Goal: Task Accomplishment & Management: Manage account settings

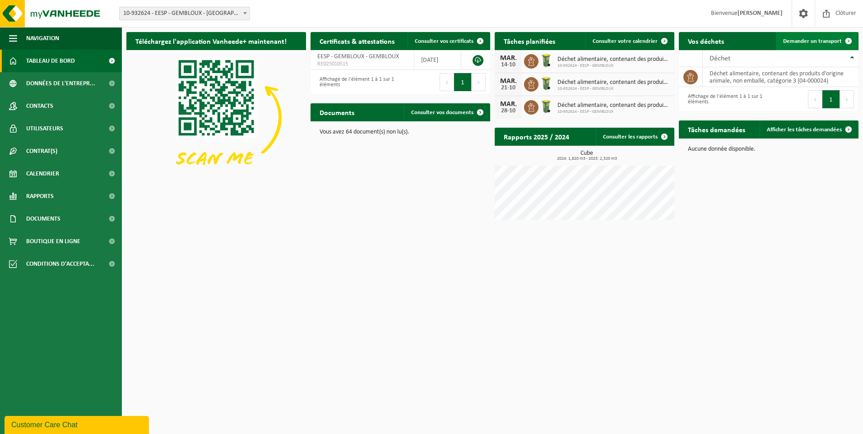
click at [850, 38] on span at bounding box center [848, 41] width 18 height 18
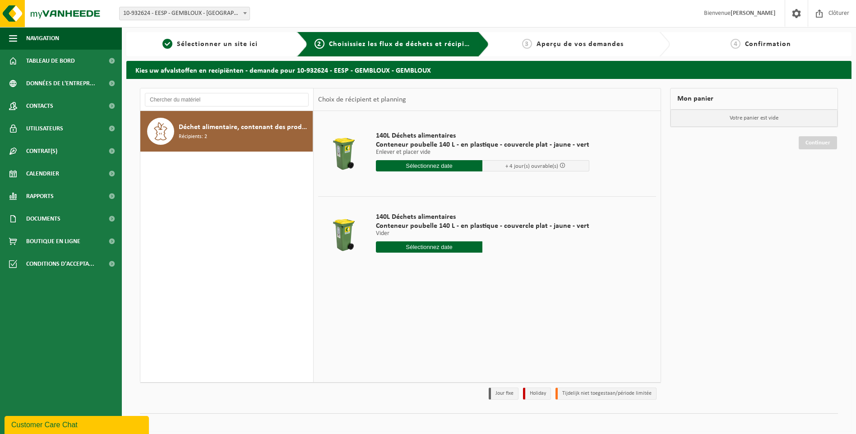
scroll to position [7, 0]
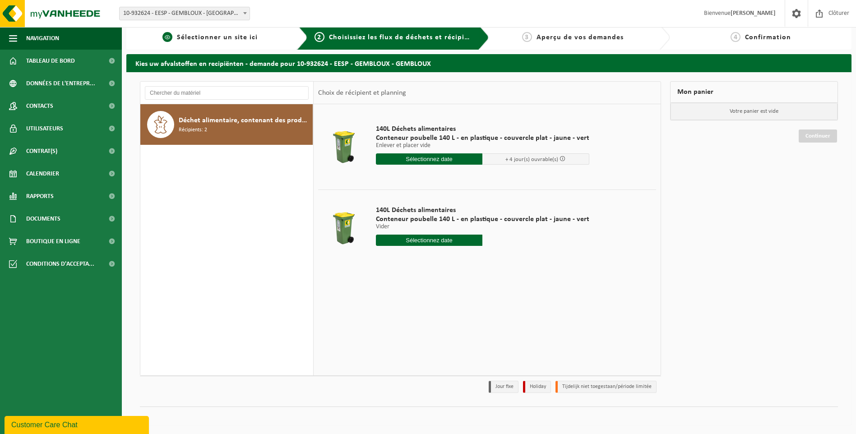
click at [218, 39] on span "Sélectionner un site ici" at bounding box center [217, 37] width 81 height 7
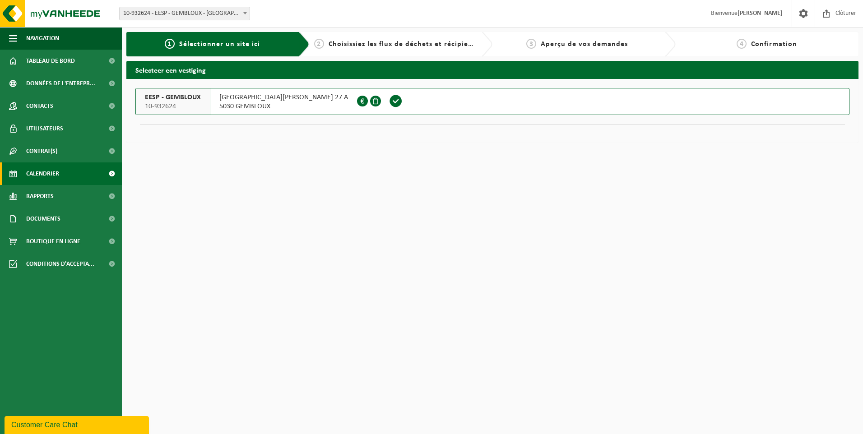
click at [43, 172] on span "Calendrier" at bounding box center [42, 173] width 33 height 23
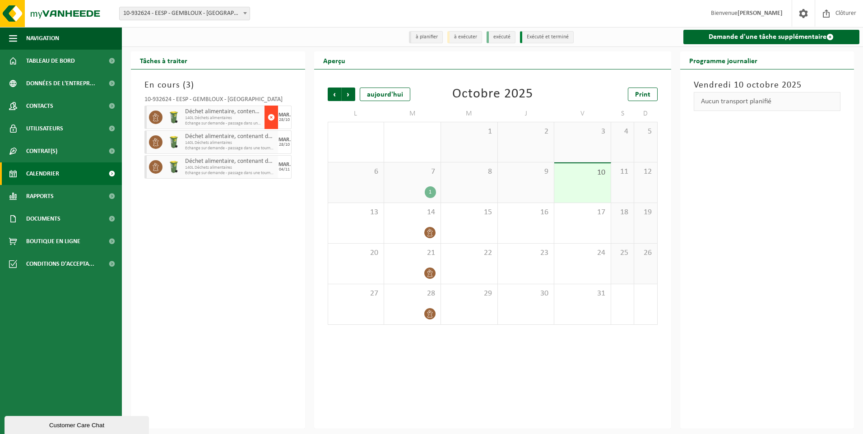
click at [274, 116] on span "button" at bounding box center [271, 117] width 7 height 18
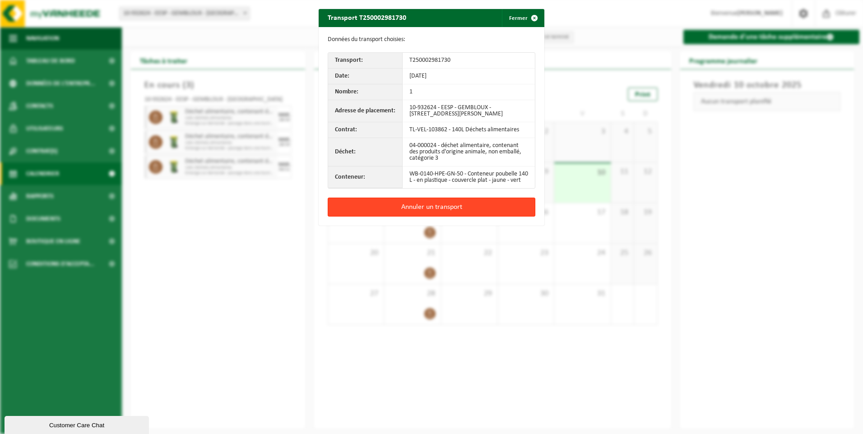
click at [427, 213] on button "Annuler un transport" at bounding box center [432, 207] width 208 height 19
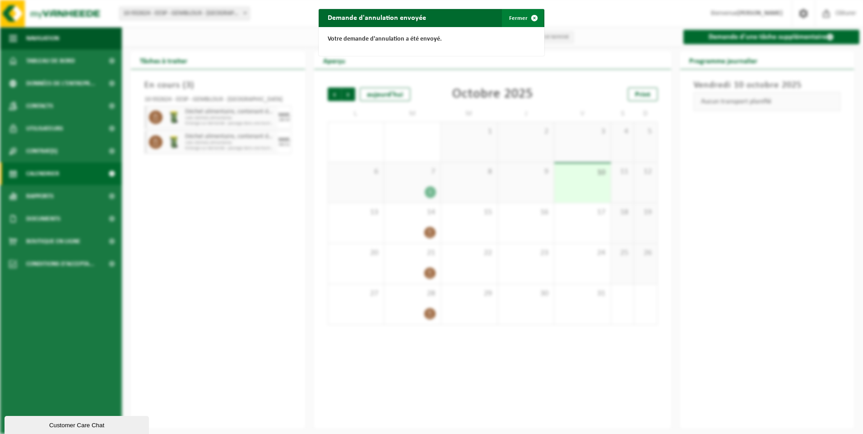
click at [532, 18] on span "button" at bounding box center [534, 18] width 18 height 18
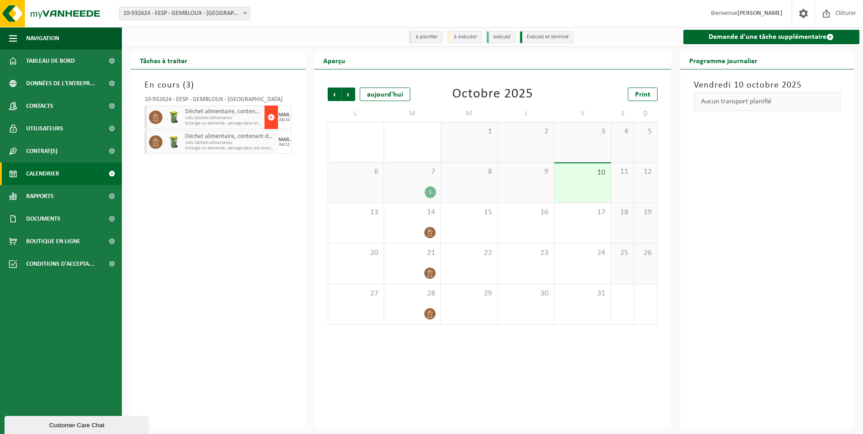
click at [271, 118] on span "button" at bounding box center [271, 117] width 7 height 18
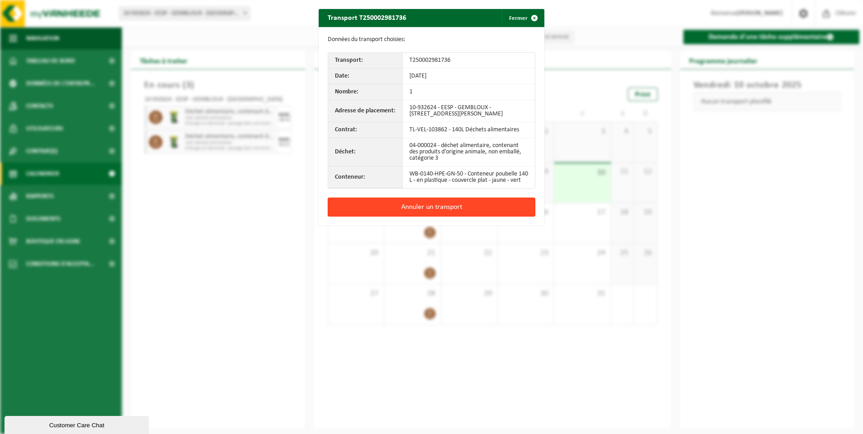
click at [447, 213] on button "Annuler un transport" at bounding box center [432, 207] width 208 height 19
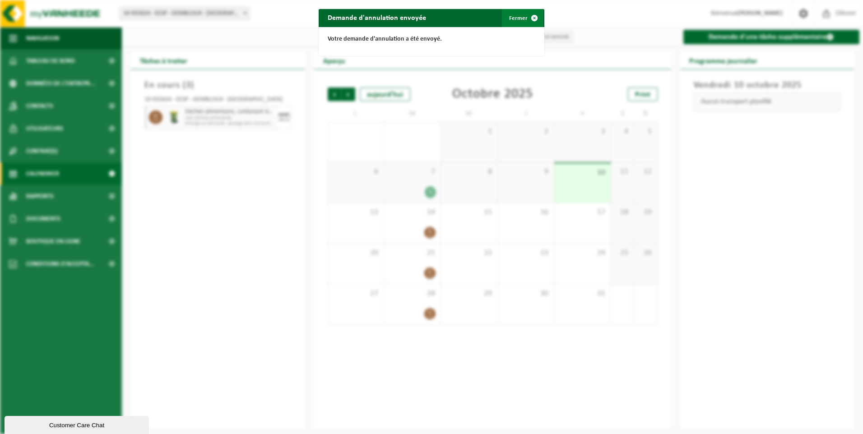
click at [532, 16] on span "button" at bounding box center [534, 18] width 18 height 18
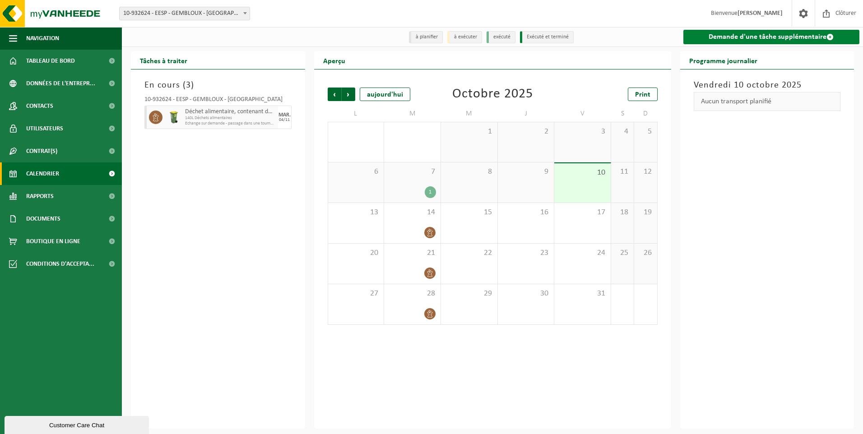
click at [763, 37] on link "Demande d'une tâche supplémentaire" at bounding box center [771, 37] width 176 height 14
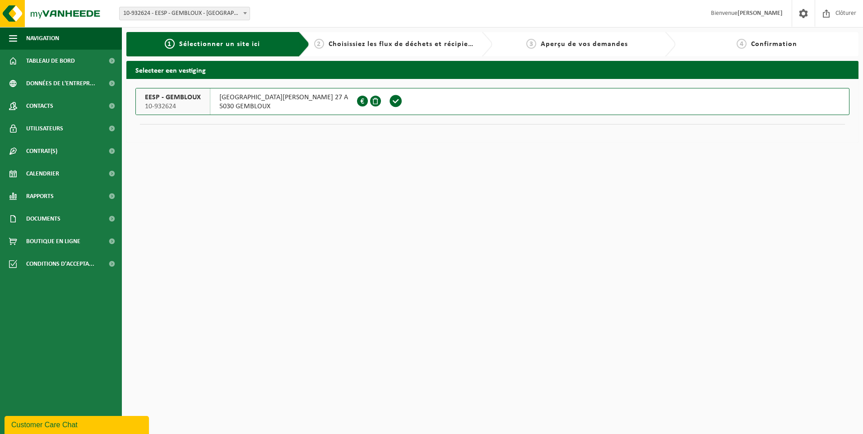
click at [254, 46] on span "Sélectionner un site ici" at bounding box center [219, 44] width 81 height 7
click at [389, 99] on span at bounding box center [396, 101] width 14 height 14
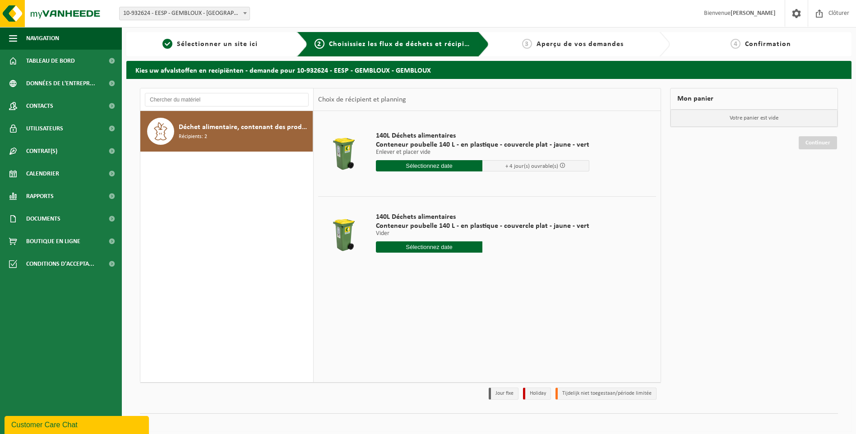
click at [432, 163] on input "text" at bounding box center [429, 165] width 107 height 11
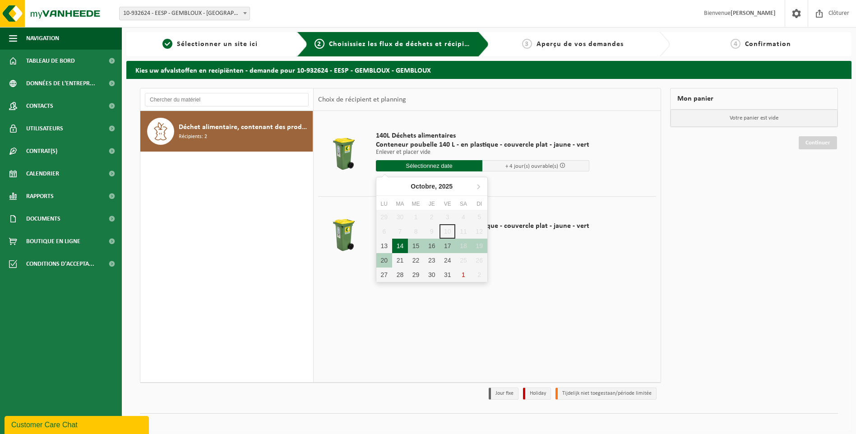
click at [400, 246] on div "14" at bounding box center [400, 246] width 16 height 14
type input "à partir de 2025-10-14"
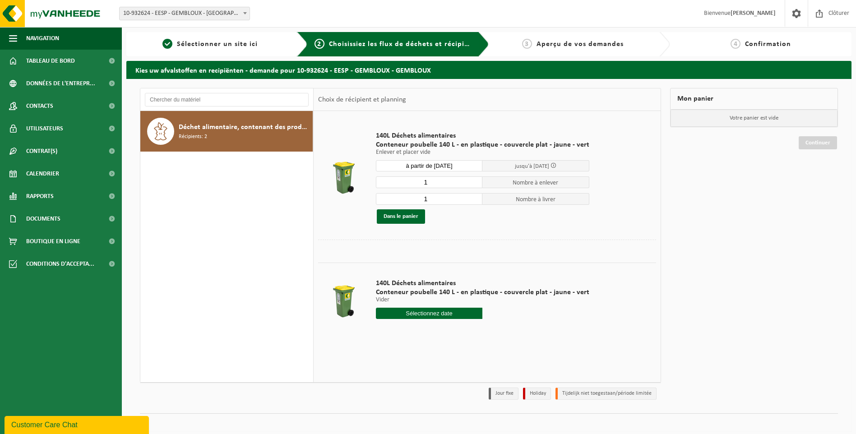
click at [429, 310] on input "text" at bounding box center [429, 313] width 107 height 11
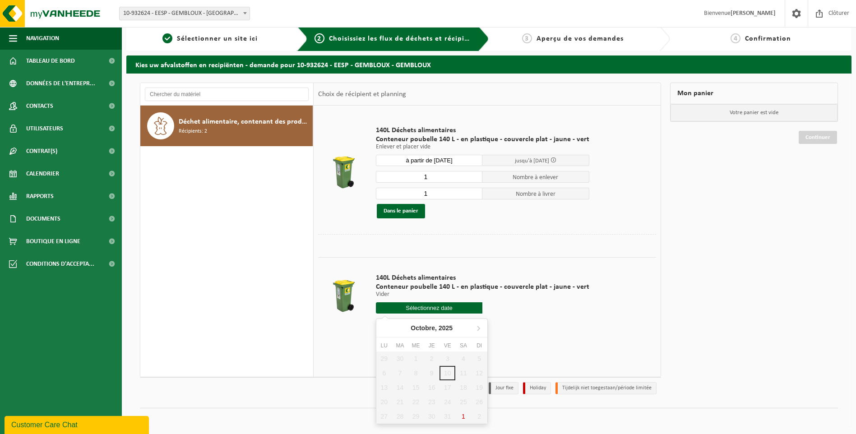
scroll to position [7, 0]
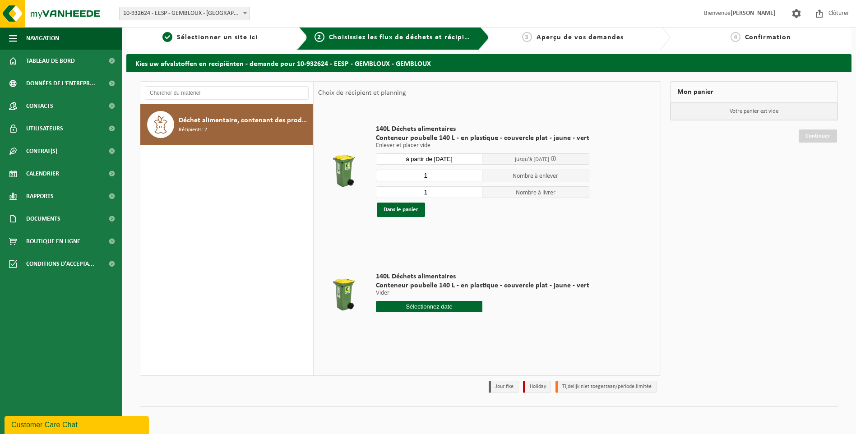
click at [611, 313] on td "140L Déchets alimentaires Conteneur poubelle 140 L - en plastique - couvercle p…" at bounding box center [512, 294] width 287 height 77
click at [403, 210] on button "Dans le panier" at bounding box center [401, 210] width 48 height 14
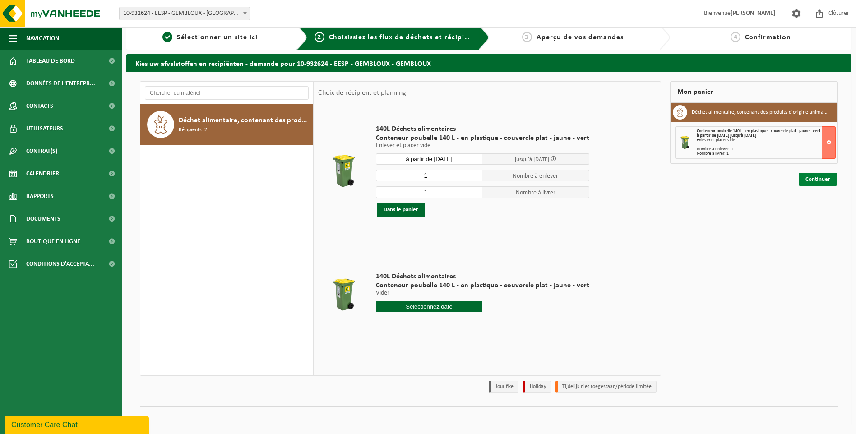
click at [813, 179] on link "Continuer" at bounding box center [818, 179] width 38 height 13
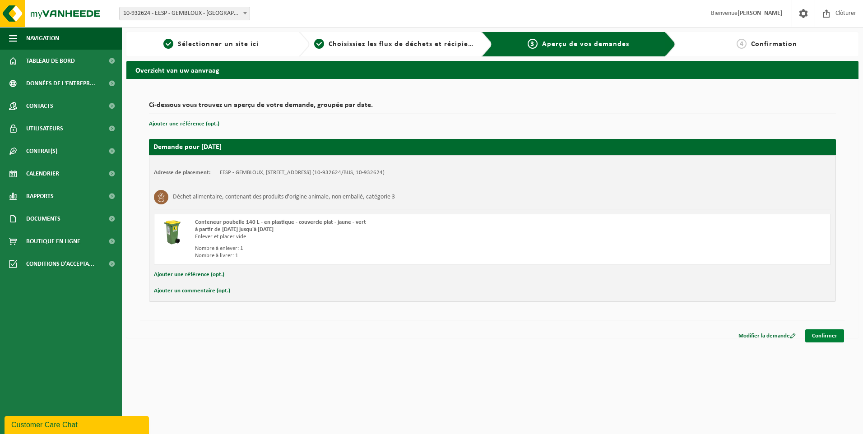
click at [823, 334] on link "Confirmer" at bounding box center [824, 335] width 39 height 13
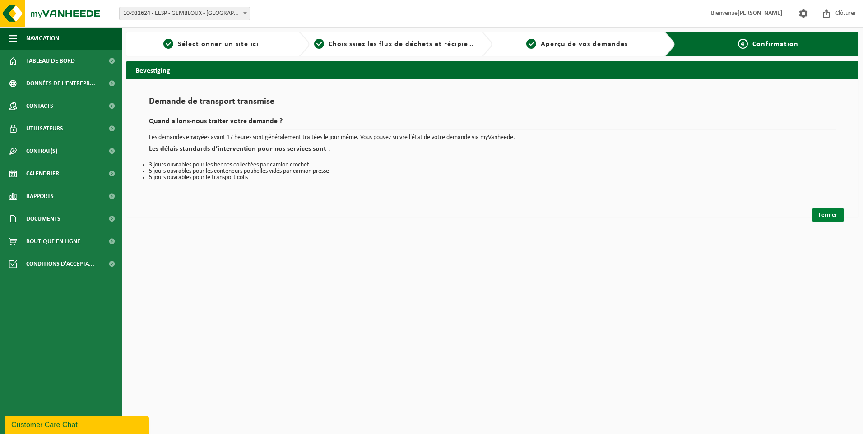
click at [833, 214] on link "Fermer" at bounding box center [828, 214] width 32 height 13
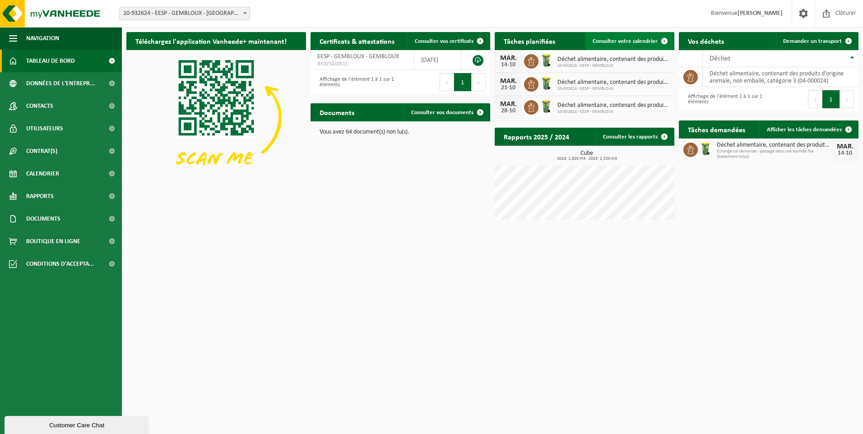
click at [666, 38] on span at bounding box center [664, 41] width 18 height 18
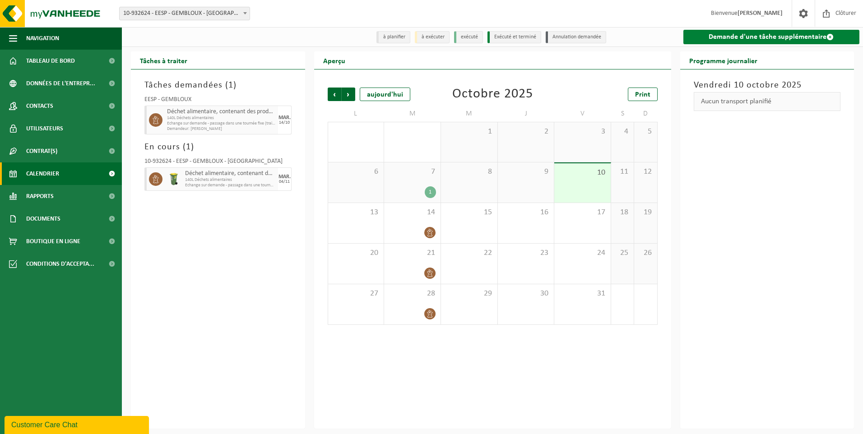
click at [785, 34] on link "Demande d'une tâche supplémentaire" at bounding box center [771, 37] width 176 height 14
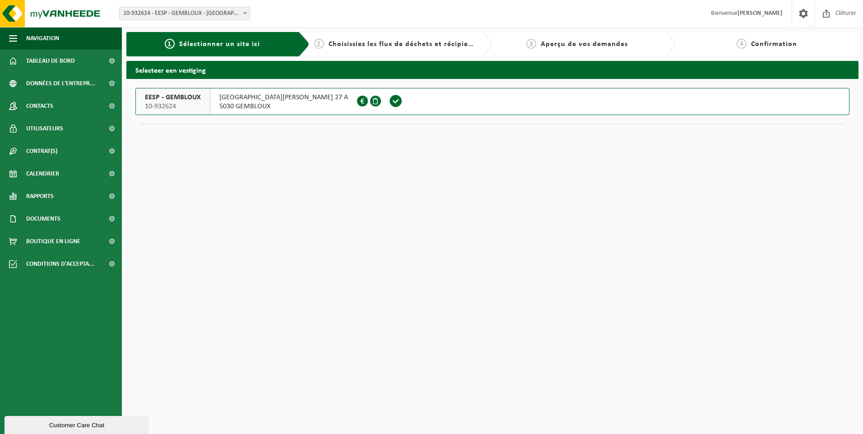
click at [389, 102] on span at bounding box center [396, 101] width 14 height 14
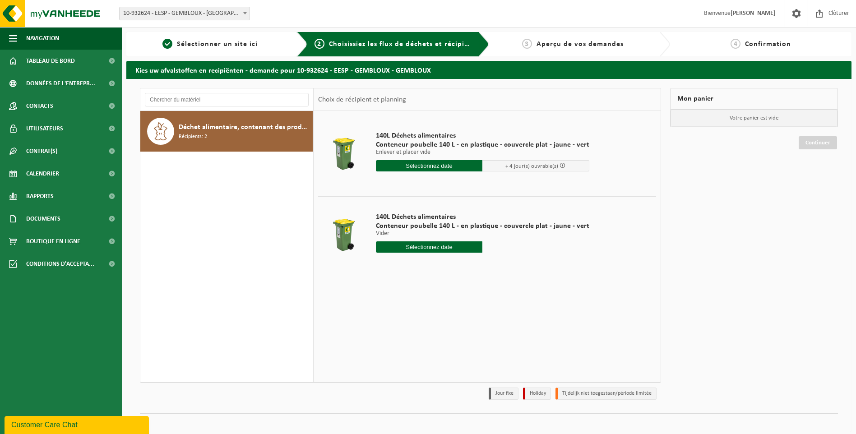
click at [447, 163] on input "text" at bounding box center [429, 165] width 107 height 11
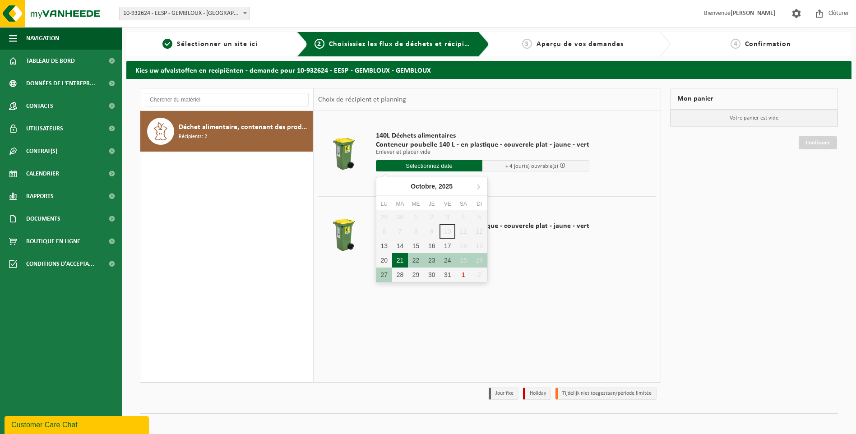
click at [400, 257] on div "21" at bounding box center [400, 260] width 16 height 14
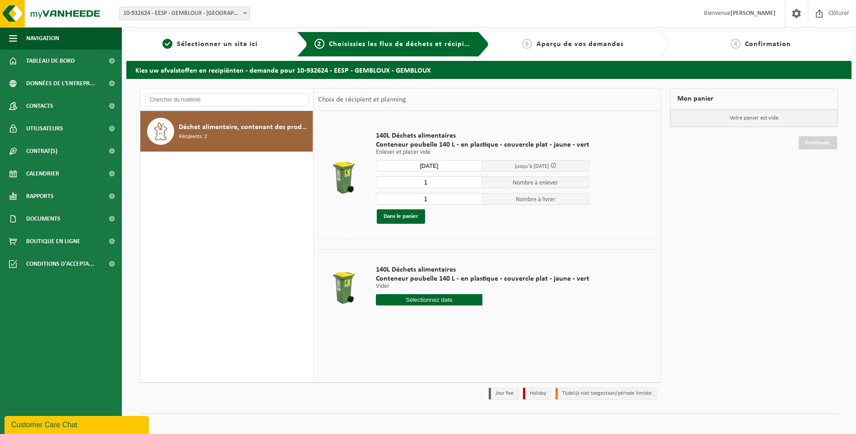
type input "à partir de [DATE]"
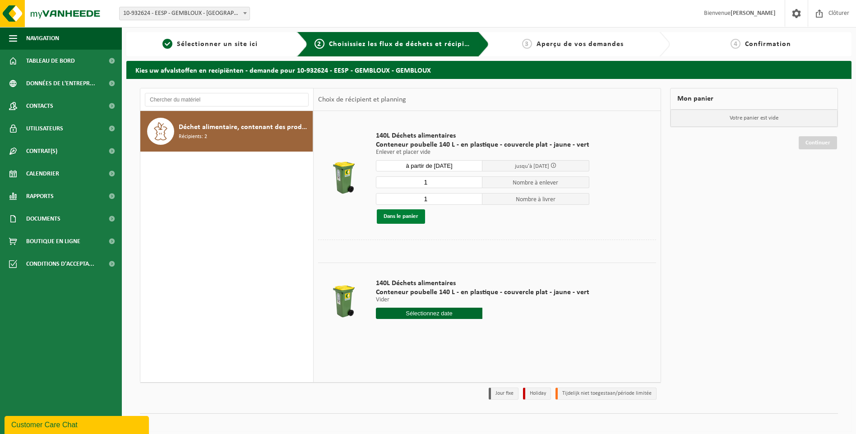
click at [409, 215] on button "Dans le panier" at bounding box center [401, 216] width 48 height 14
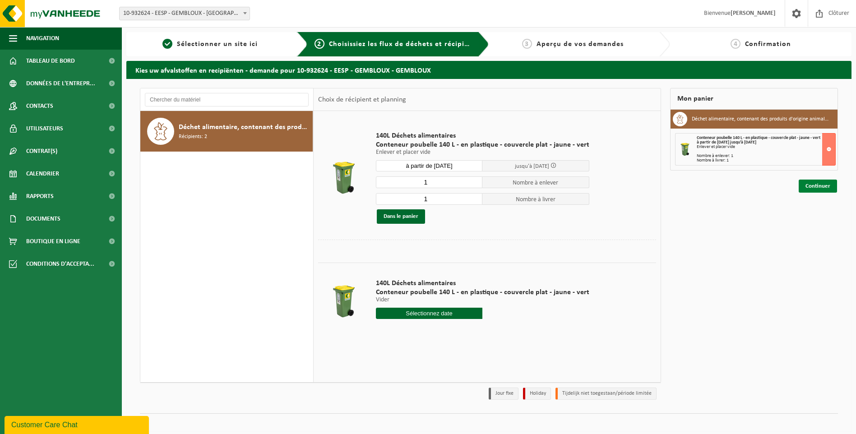
click at [818, 186] on link "Continuer" at bounding box center [818, 186] width 38 height 13
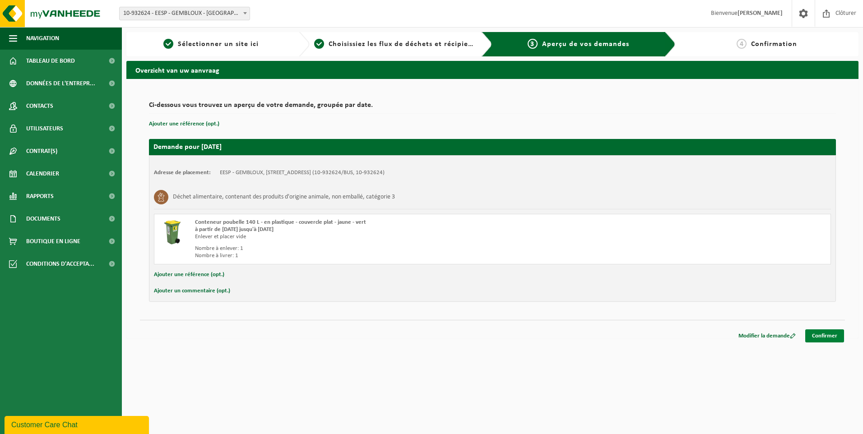
click at [831, 336] on link "Confirmer" at bounding box center [824, 335] width 39 height 13
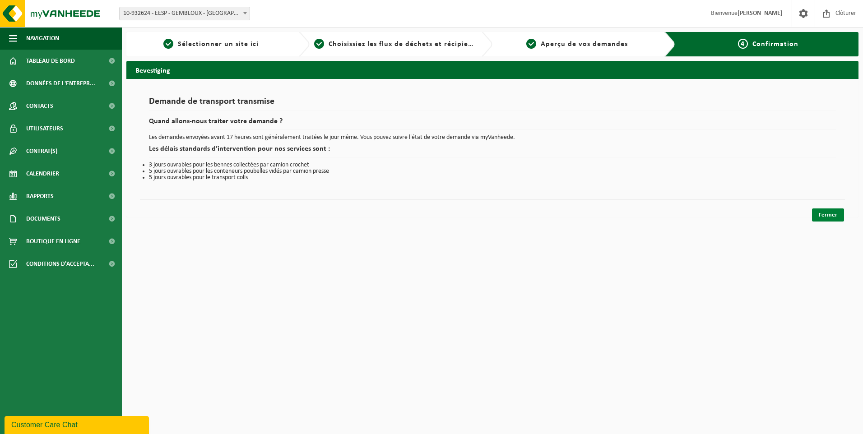
click at [825, 215] on link "Fermer" at bounding box center [828, 214] width 32 height 13
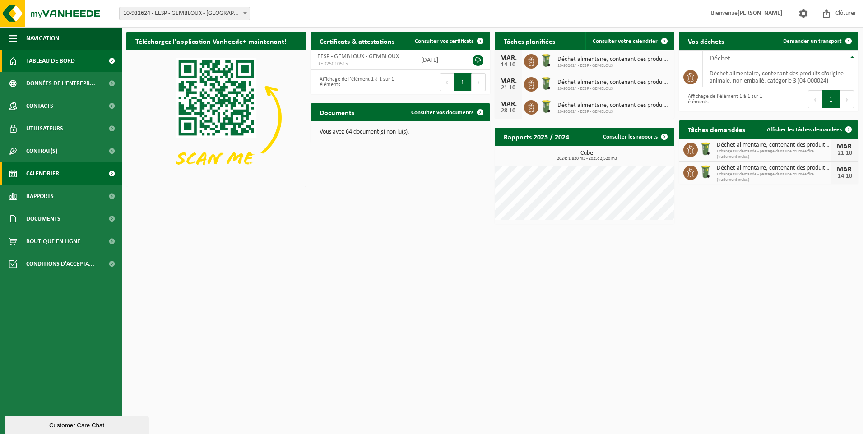
click at [35, 171] on span "Calendrier" at bounding box center [42, 173] width 33 height 23
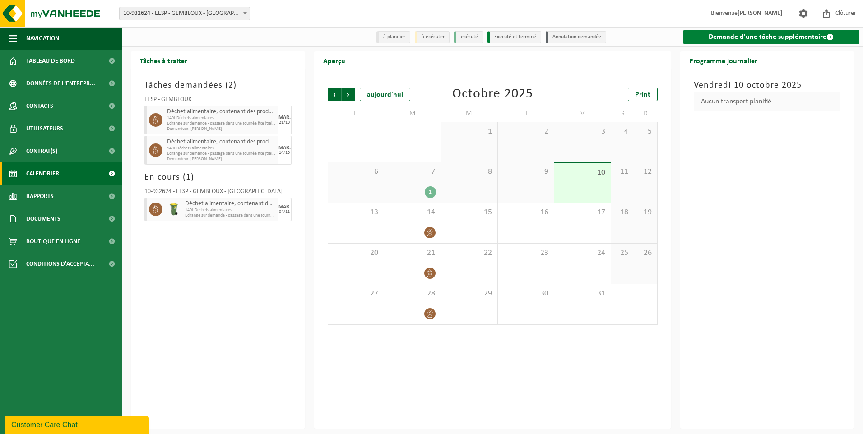
click at [791, 37] on link "Demande d'une tâche supplémentaire" at bounding box center [771, 37] width 176 height 14
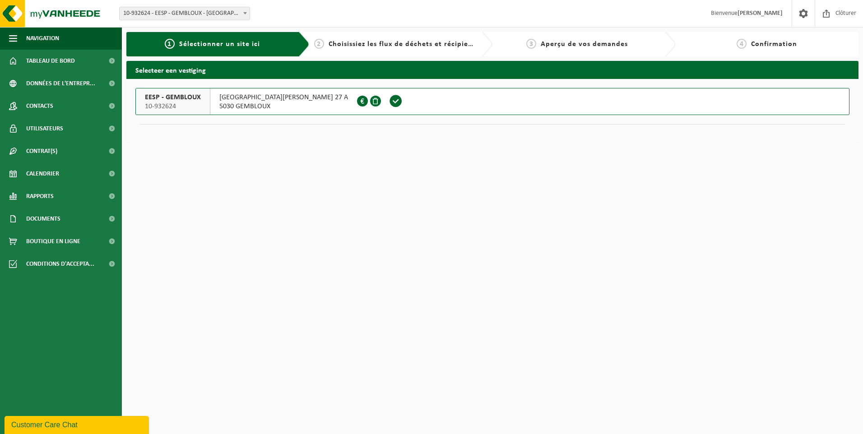
click at [389, 100] on span at bounding box center [396, 101] width 14 height 14
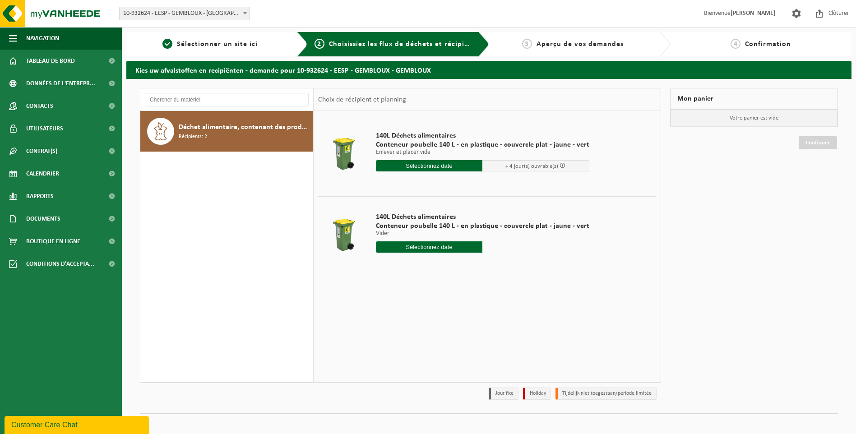
click at [431, 166] on input "text" at bounding box center [429, 165] width 107 height 11
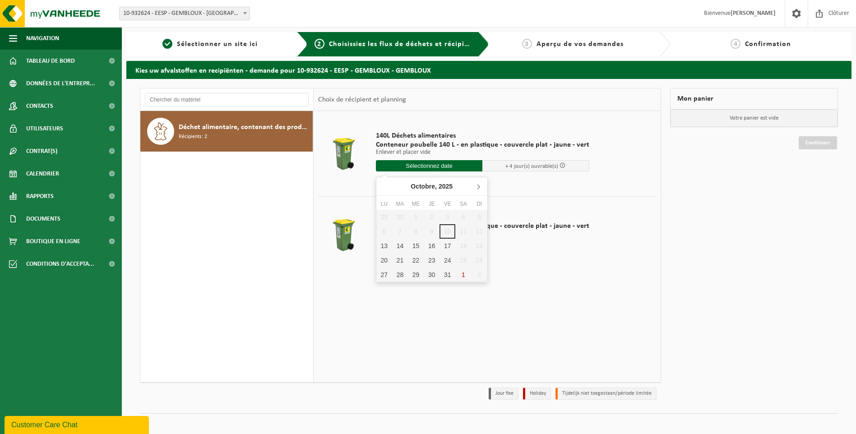
click at [478, 184] on icon at bounding box center [478, 186] width 14 height 14
click at [400, 260] on div "18" at bounding box center [400, 260] width 16 height 14
type input "à partir de 2025-11-18"
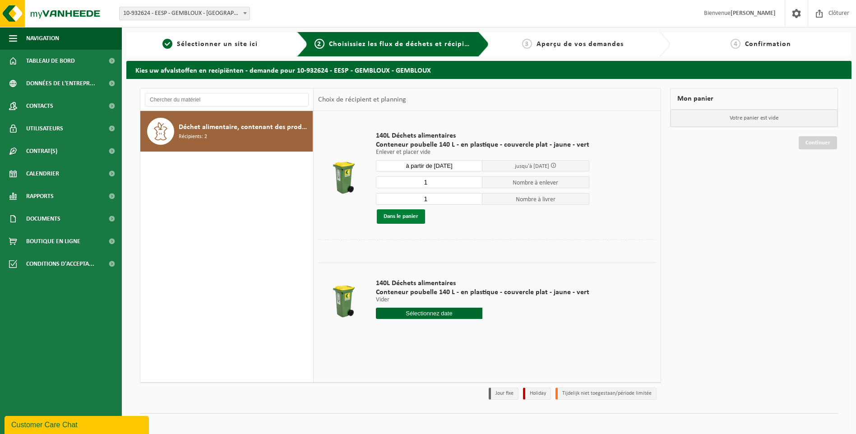
click at [402, 215] on button "Dans le panier" at bounding box center [401, 216] width 48 height 14
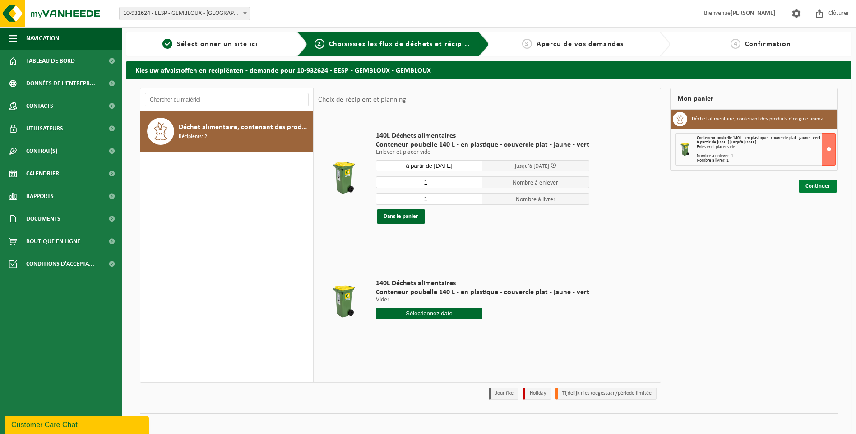
click at [814, 186] on link "Continuer" at bounding box center [818, 186] width 38 height 13
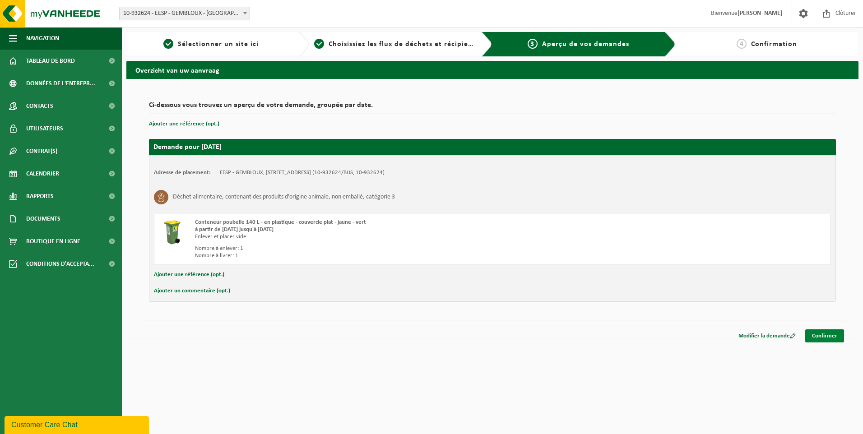
click at [821, 335] on link "Confirmer" at bounding box center [824, 335] width 39 height 13
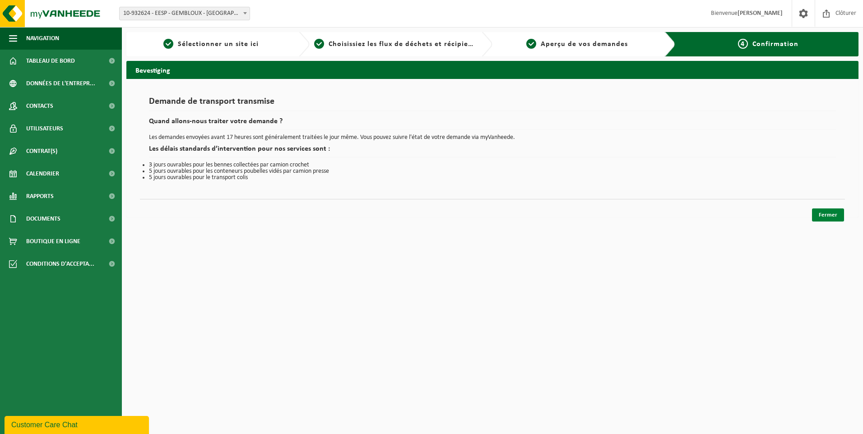
click at [834, 215] on link "Fermer" at bounding box center [828, 214] width 32 height 13
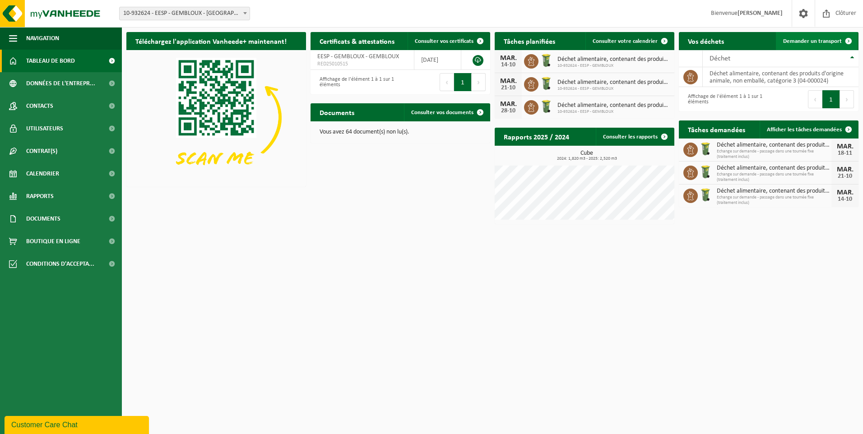
click at [823, 39] on span "Demander un transport" at bounding box center [812, 41] width 59 height 6
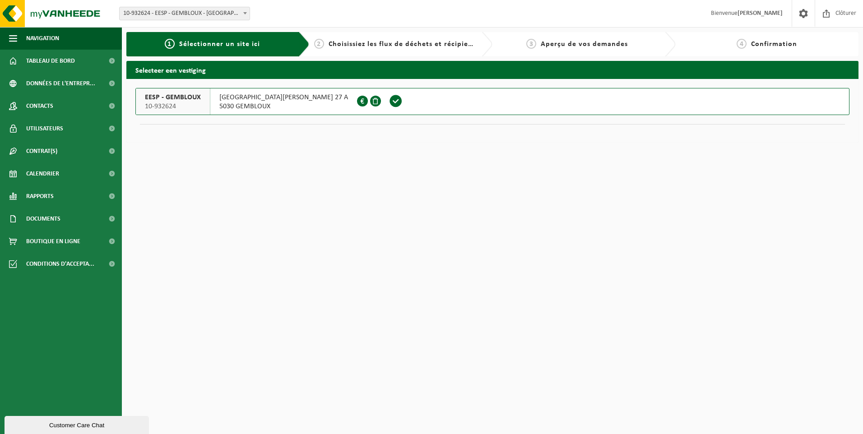
click at [389, 101] on span at bounding box center [396, 101] width 14 height 14
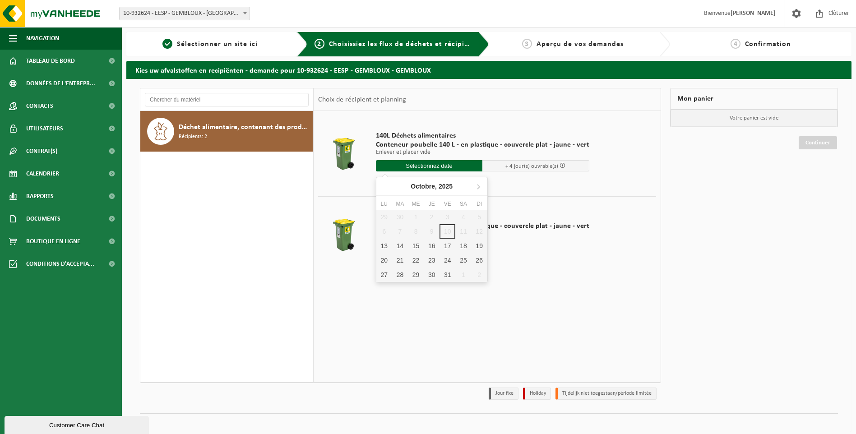
click at [443, 164] on input "text" at bounding box center [429, 165] width 107 height 11
click at [478, 187] on icon at bounding box center [478, 186] width 14 height 14
click at [401, 273] on div "25" at bounding box center [400, 275] width 16 height 14
type input "à partir de 2025-11-25"
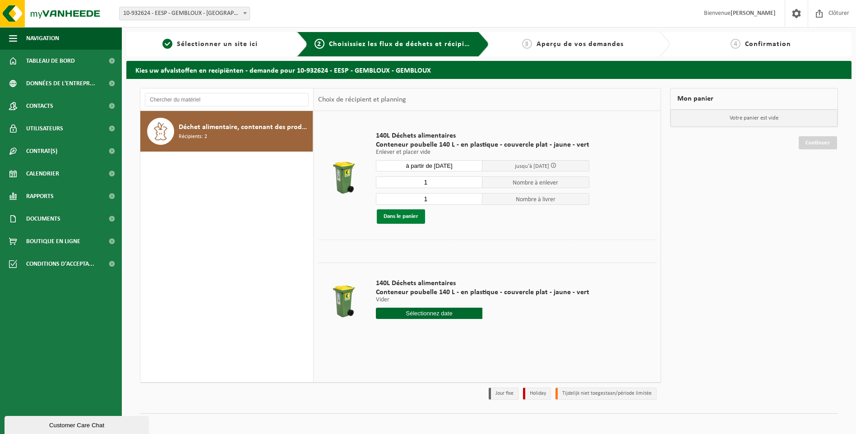
click at [409, 216] on button "Dans le panier" at bounding box center [401, 216] width 48 height 14
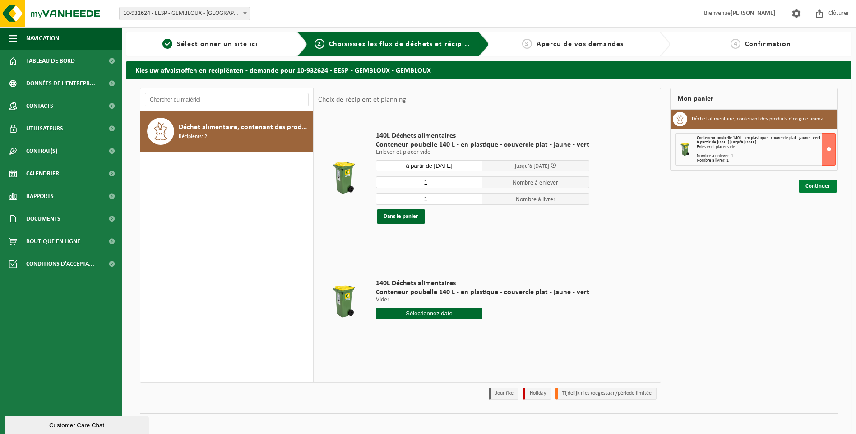
click at [821, 187] on link "Continuer" at bounding box center [818, 186] width 38 height 13
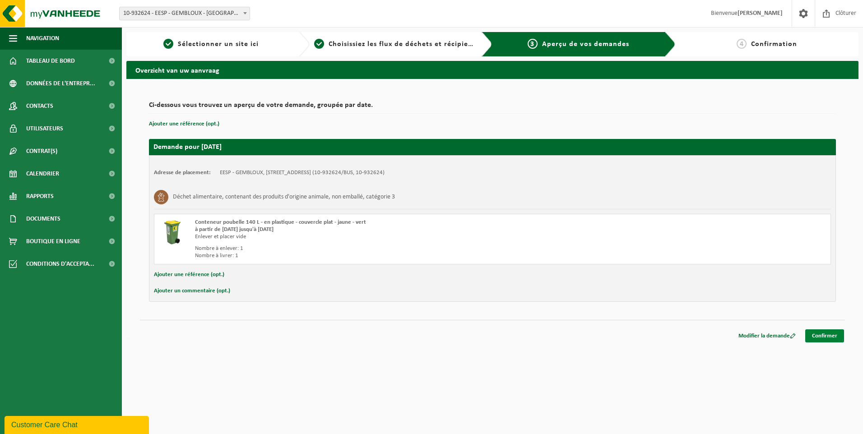
click at [828, 335] on link "Confirmer" at bounding box center [824, 335] width 39 height 13
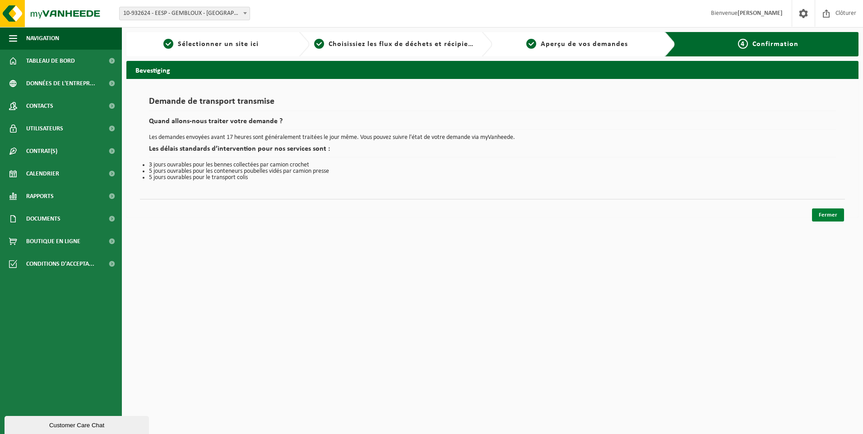
click at [828, 215] on link "Fermer" at bounding box center [828, 214] width 32 height 13
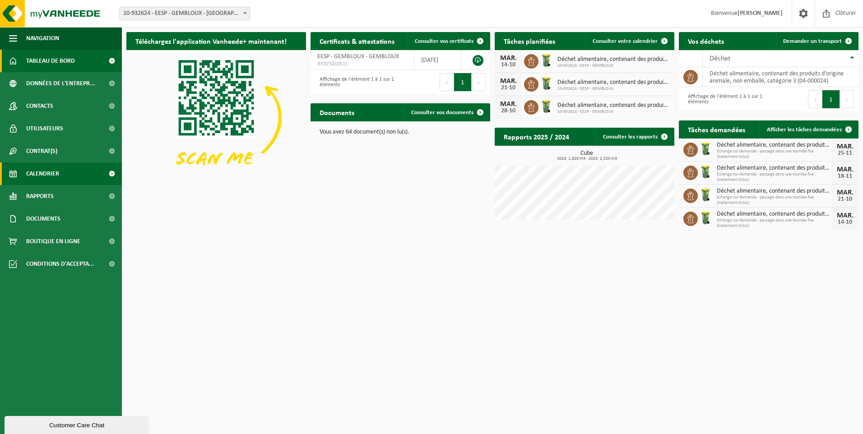
click at [52, 173] on span "Calendrier" at bounding box center [42, 173] width 33 height 23
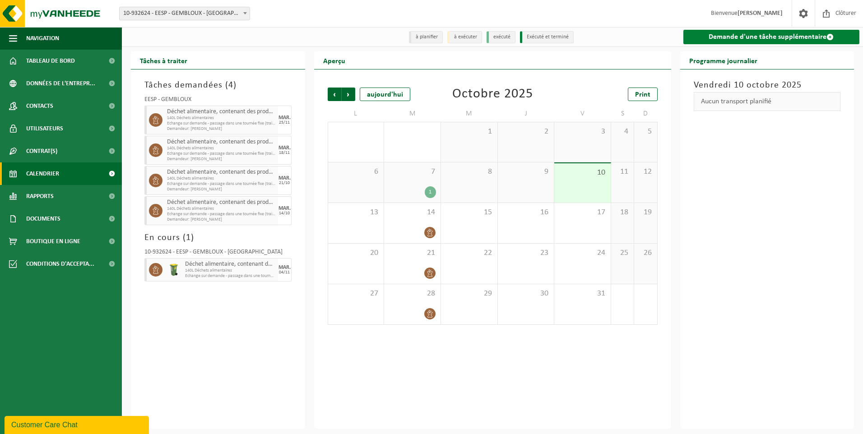
click at [762, 38] on link "Demande d'une tâche supplémentaire" at bounding box center [771, 37] width 176 height 14
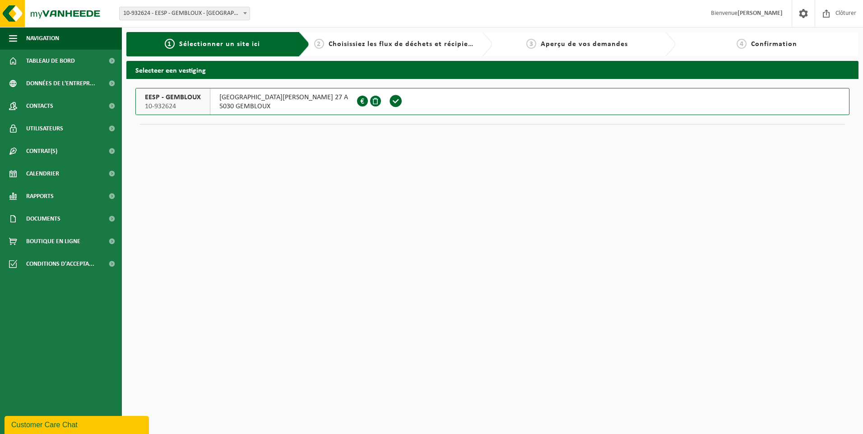
click at [389, 104] on span at bounding box center [396, 101] width 14 height 14
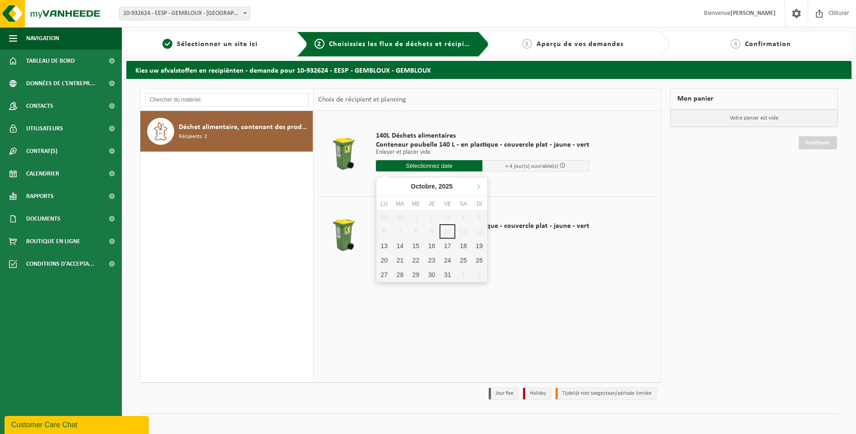
click at [445, 166] on input "text" at bounding box center [429, 165] width 107 height 11
click at [477, 186] on icon at bounding box center [478, 186] width 14 height 14
click at [401, 218] on div "2" at bounding box center [400, 217] width 16 height 14
type input "à partir de 2025-12-02"
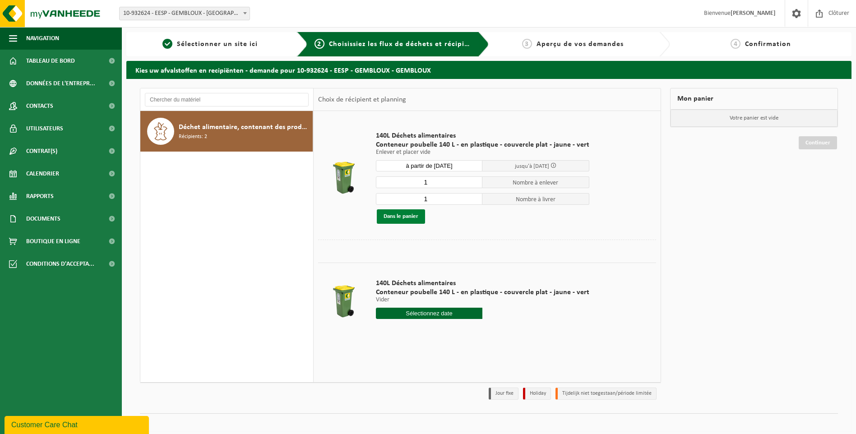
click at [398, 215] on button "Dans le panier" at bounding box center [401, 216] width 48 height 14
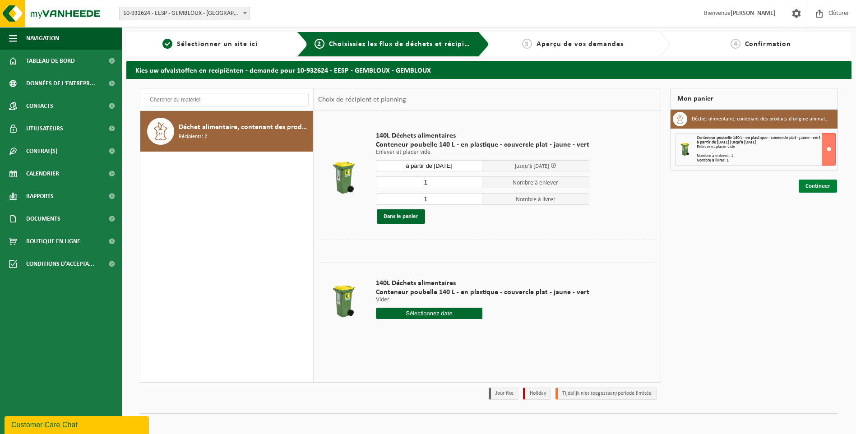
click at [819, 185] on link "Continuer" at bounding box center [818, 186] width 38 height 13
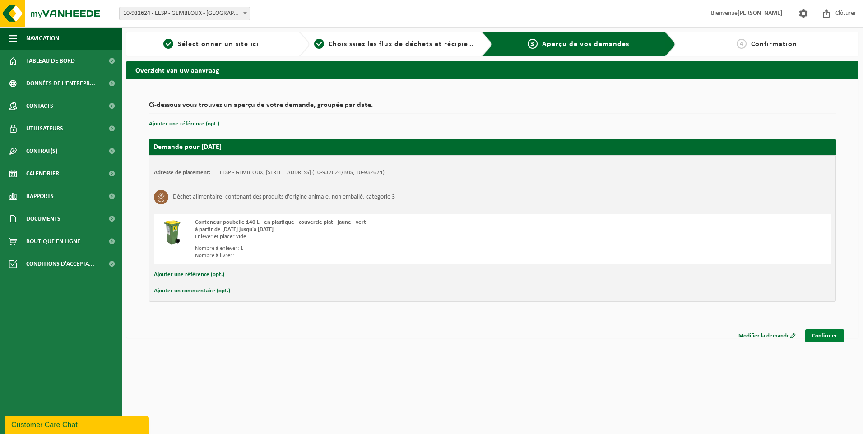
click at [828, 335] on link "Confirmer" at bounding box center [824, 335] width 39 height 13
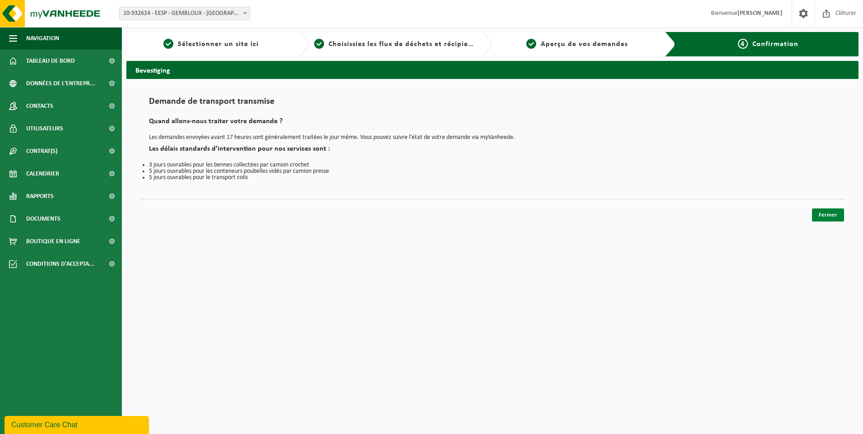
click at [829, 214] on link "Fermer" at bounding box center [828, 214] width 32 height 13
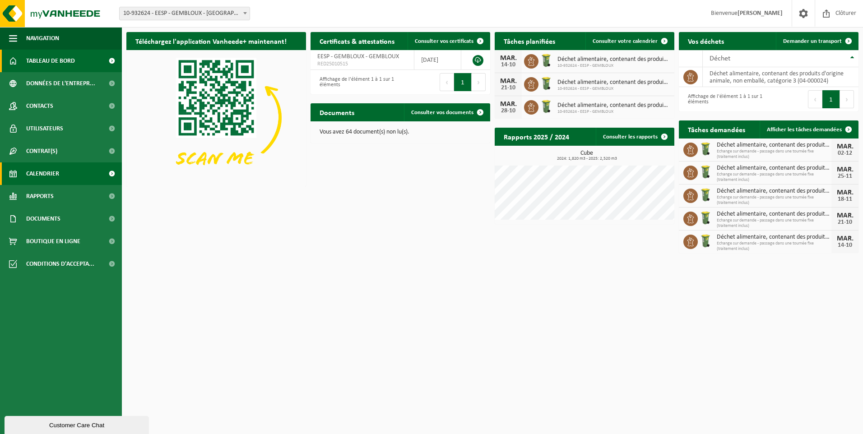
click at [52, 171] on span "Calendrier" at bounding box center [42, 173] width 33 height 23
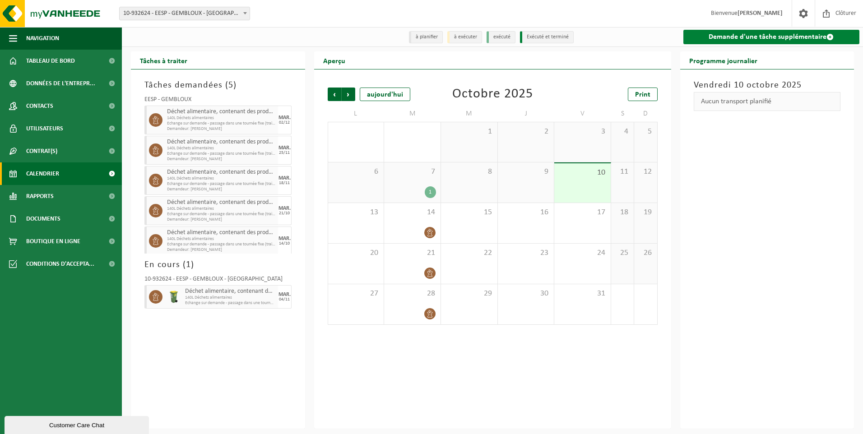
click at [787, 36] on link "Demande d'une tâche supplémentaire" at bounding box center [771, 37] width 176 height 14
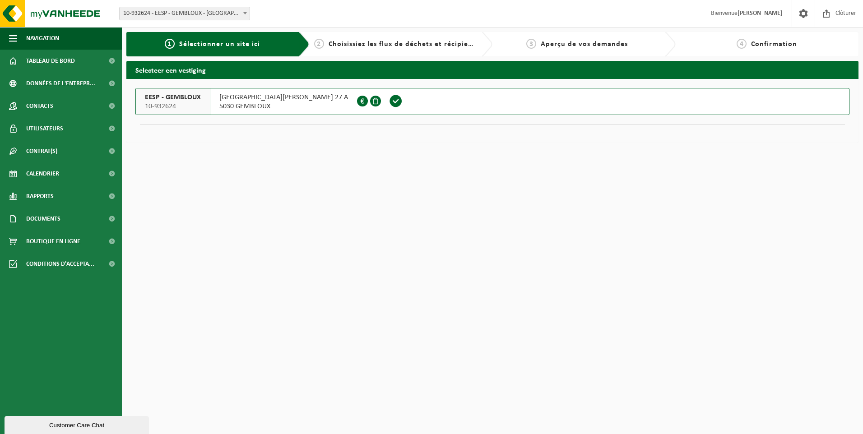
click at [389, 100] on span at bounding box center [396, 101] width 14 height 14
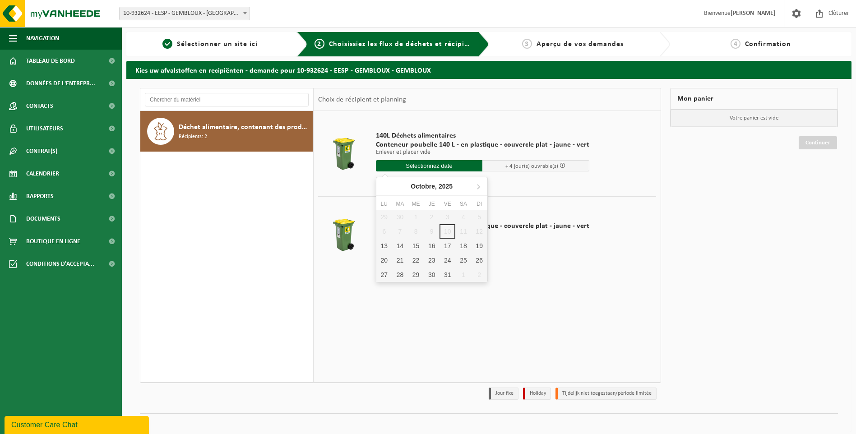
click at [443, 165] on input "text" at bounding box center [429, 165] width 107 height 11
click at [479, 186] on icon at bounding box center [478, 187] width 2 height 5
click at [402, 229] on div "9" at bounding box center [400, 231] width 16 height 14
type input "à partir de 2025-12-09"
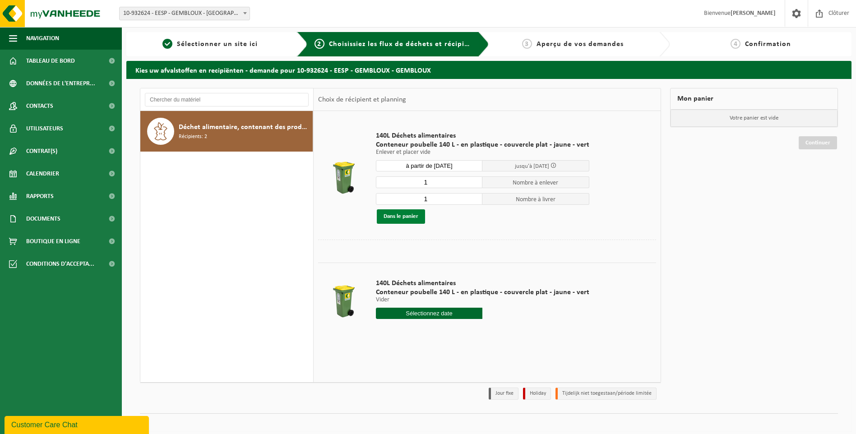
click at [410, 216] on button "Dans le panier" at bounding box center [401, 216] width 48 height 14
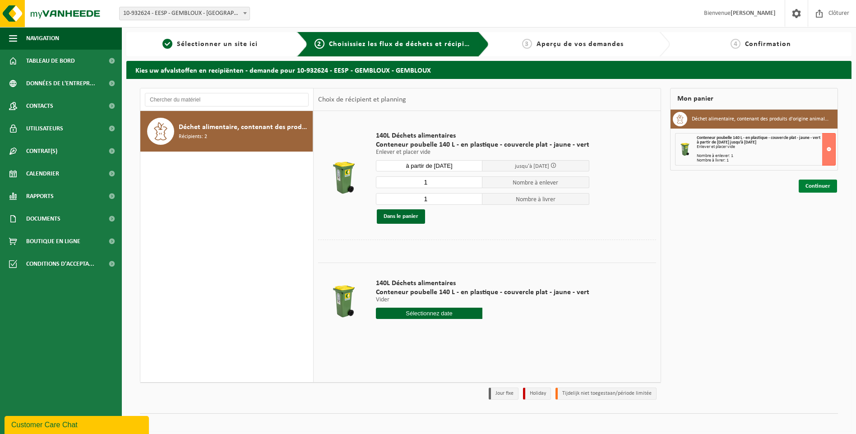
click at [820, 185] on link "Continuer" at bounding box center [818, 186] width 38 height 13
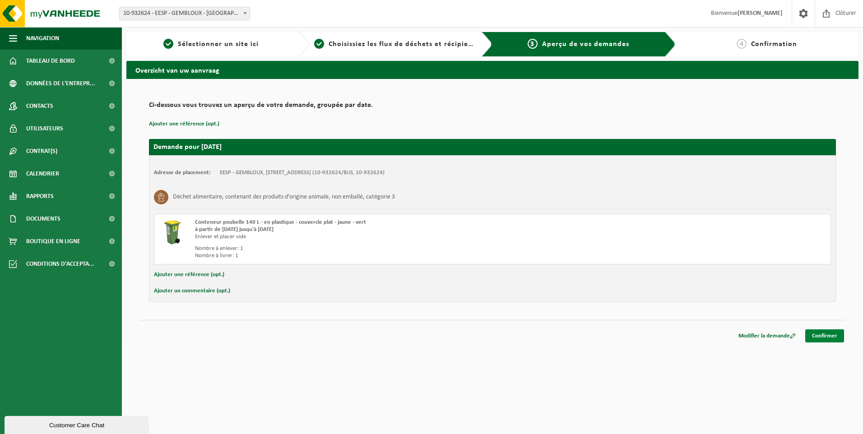
click at [818, 336] on link "Confirmer" at bounding box center [824, 335] width 39 height 13
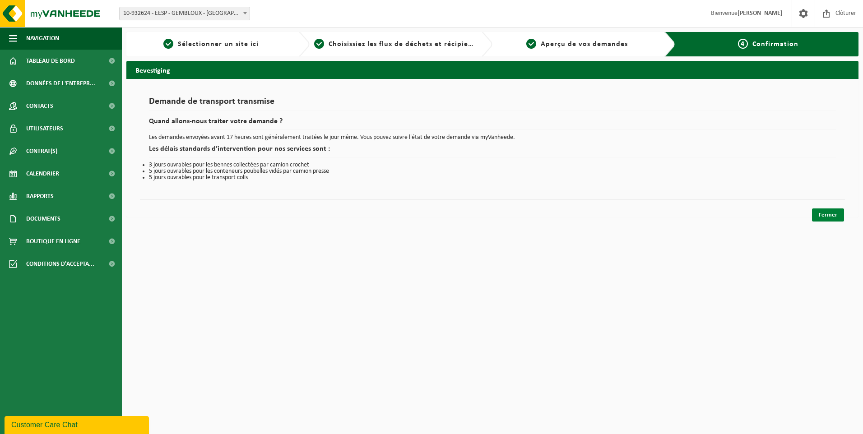
click at [833, 212] on link "Fermer" at bounding box center [828, 214] width 32 height 13
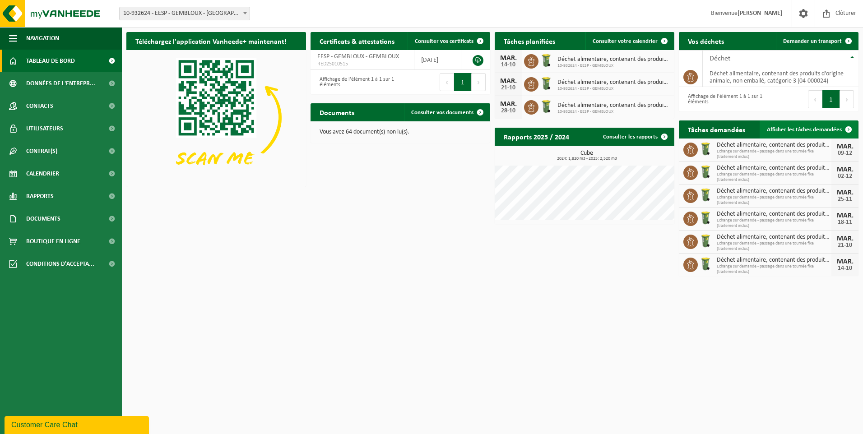
click at [848, 131] on span at bounding box center [848, 129] width 18 height 18
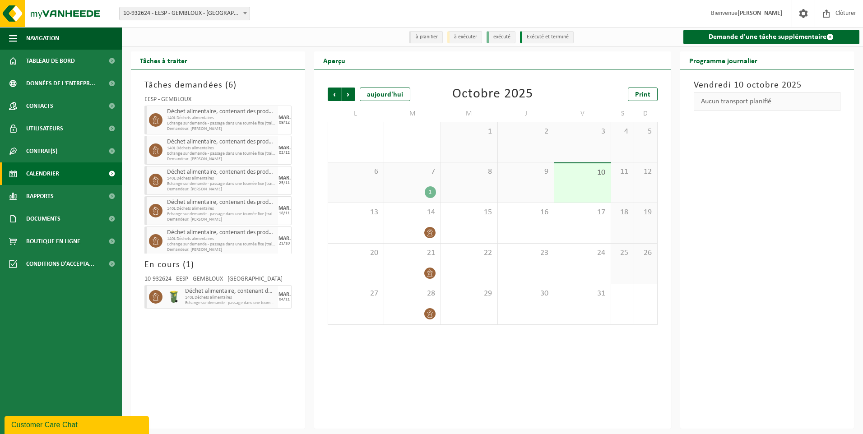
click at [252, 237] on span "140L Déchets alimentaires" at bounding box center [221, 238] width 109 height 5
click at [278, 241] on div "MAR." at bounding box center [284, 238] width 12 height 5
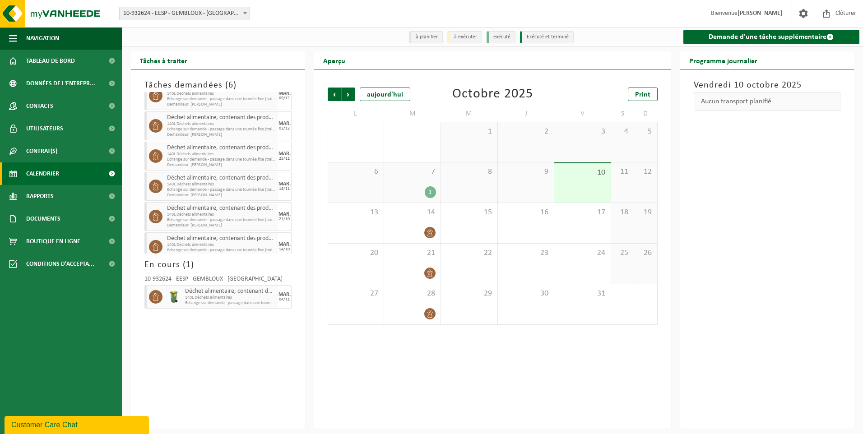
click at [192, 364] on div "Tâches demandées ( 6 ) EESP - GEMBLOUX Déchet alimentaire, contenant des produi…" at bounding box center [218, 248] width 174 height 359
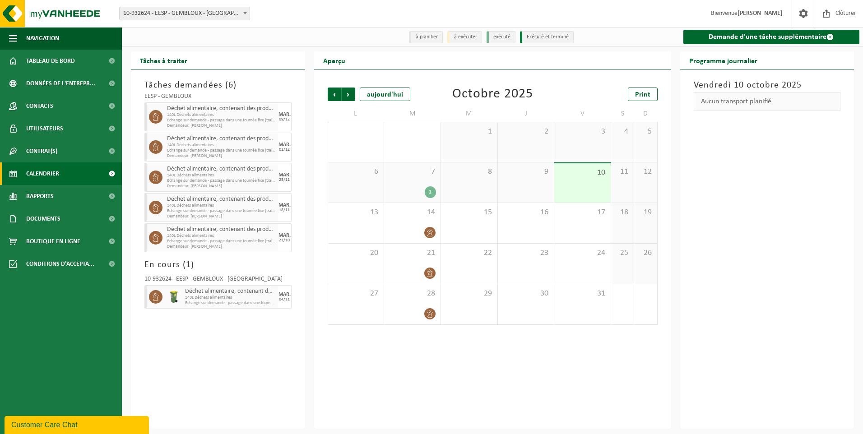
scroll to position [0, 0]
click at [49, 62] on span "Tableau de bord" at bounding box center [50, 61] width 49 height 23
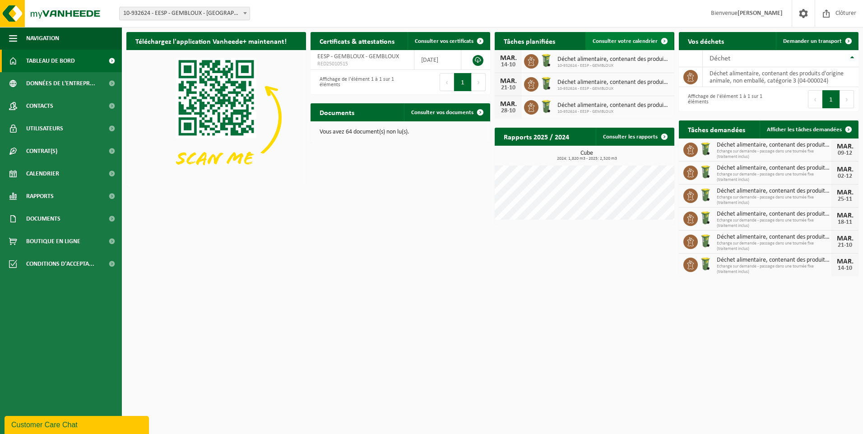
click at [664, 42] on span at bounding box center [664, 41] width 18 height 18
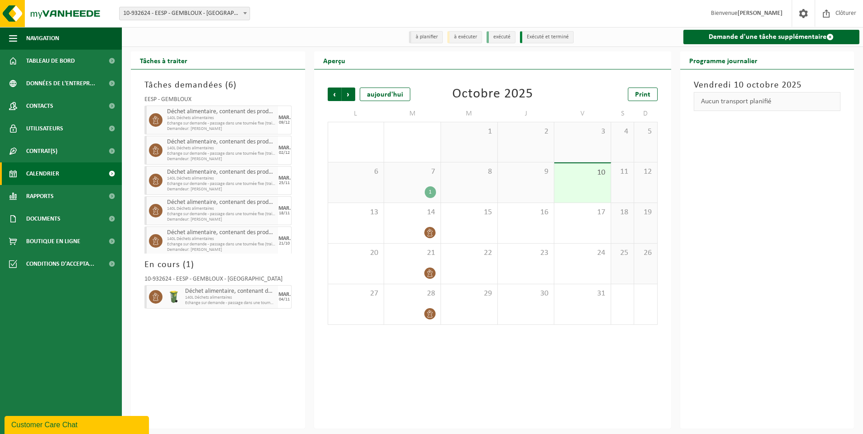
click at [232, 120] on span "140L Déchets alimentaires" at bounding box center [221, 118] width 109 height 5
click at [156, 122] on icon at bounding box center [156, 120] width 8 height 8
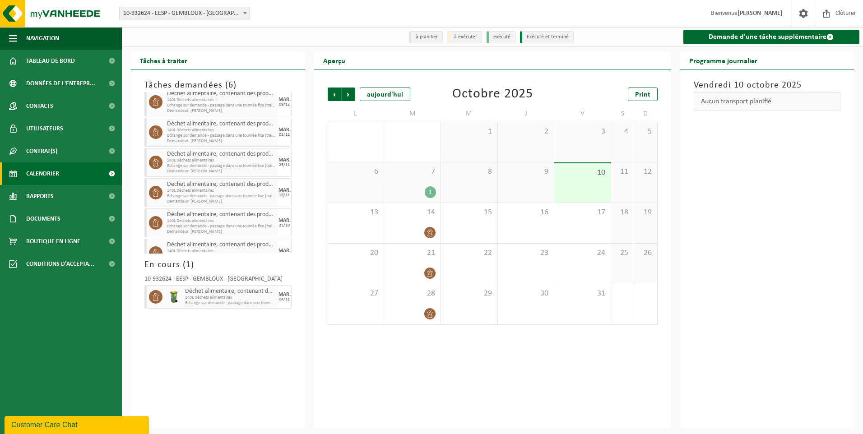
scroll to position [33, 0]
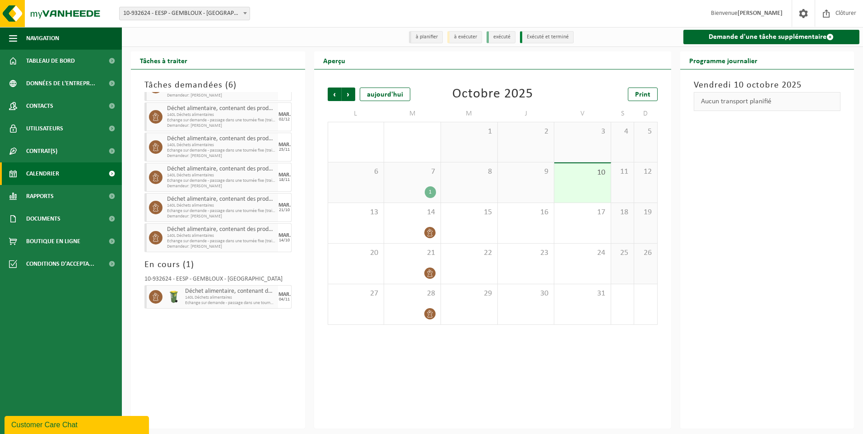
click at [194, 239] on span "140L Déchets alimentaires" at bounding box center [221, 235] width 109 height 5
click at [424, 228] on div at bounding box center [412, 233] width 47 height 12
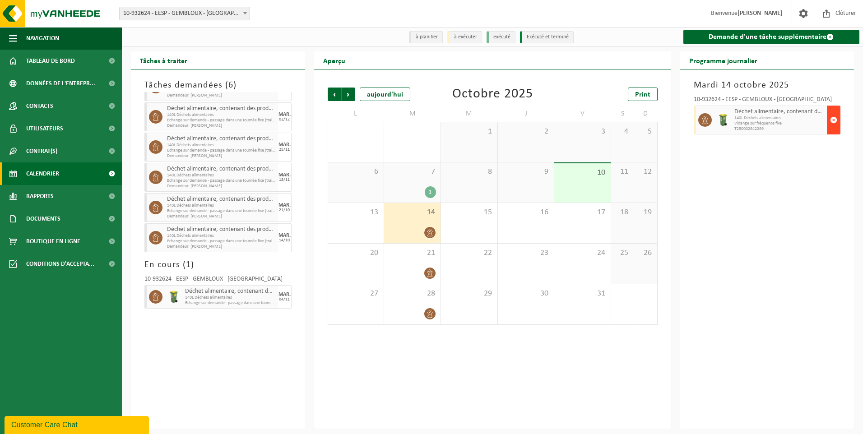
click at [834, 119] on span "button" at bounding box center [833, 120] width 7 height 18
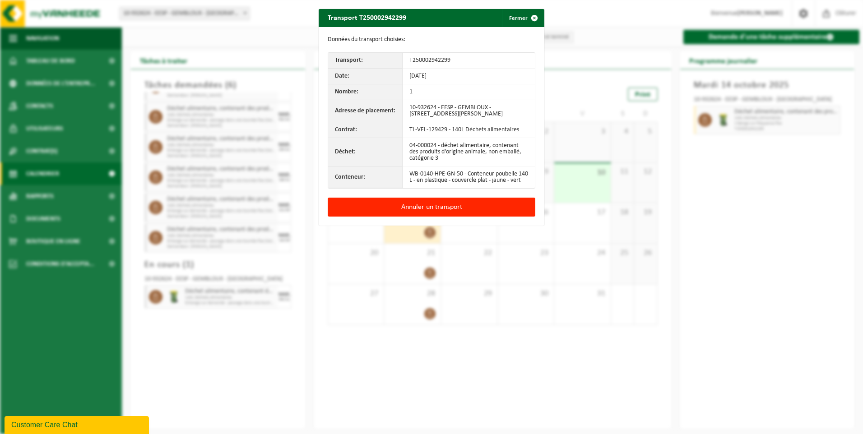
click at [430, 76] on td "14-10-25" at bounding box center [469, 77] width 132 height 16
click at [438, 211] on button "Annuler un transport" at bounding box center [432, 207] width 208 height 19
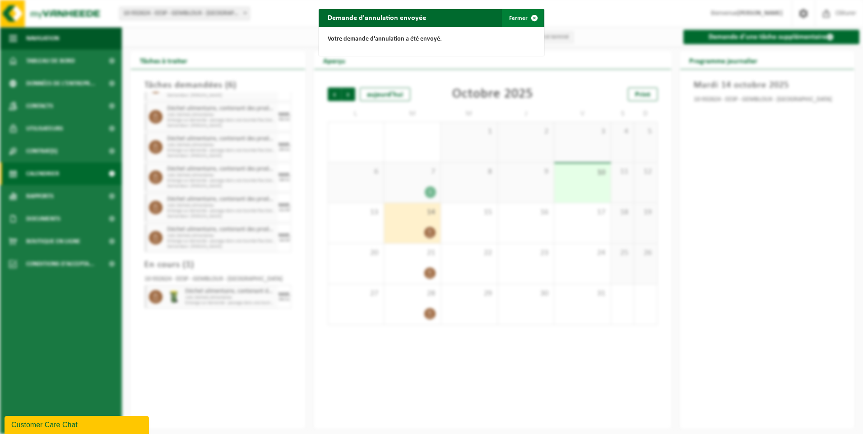
click at [530, 17] on span "button" at bounding box center [534, 18] width 18 height 18
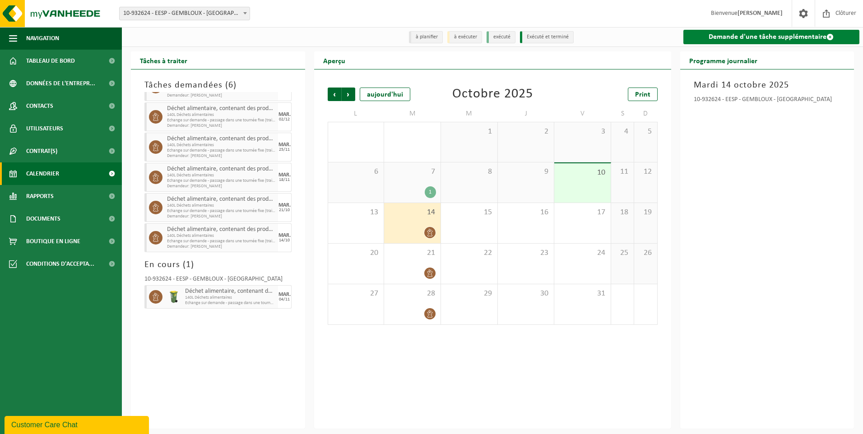
click at [747, 35] on link "Demande d'une tâche supplémentaire" at bounding box center [771, 37] width 176 height 14
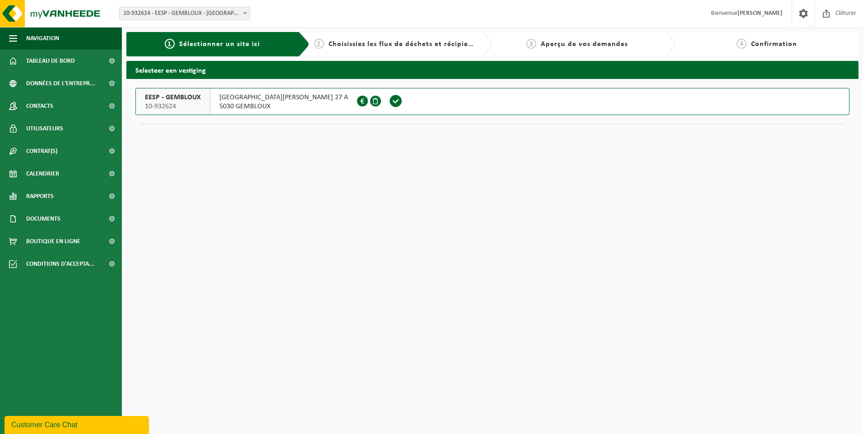
click at [389, 102] on span at bounding box center [396, 101] width 14 height 14
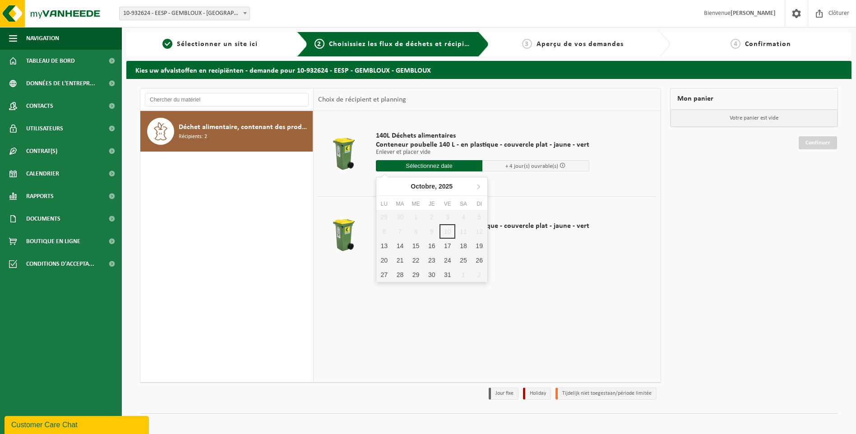
click at [436, 164] on input "text" at bounding box center [429, 165] width 107 height 11
click at [417, 243] on div "15" at bounding box center [416, 246] width 16 height 14
type input "à partir de [DATE]"
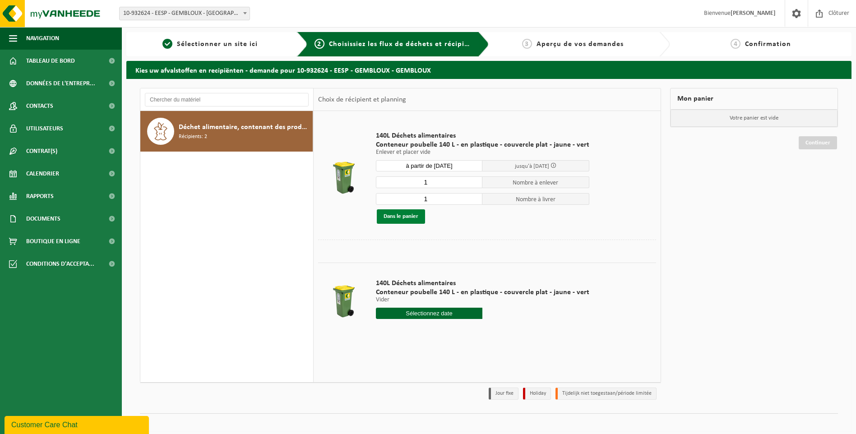
click at [404, 215] on button "Dans le panier" at bounding box center [401, 216] width 48 height 14
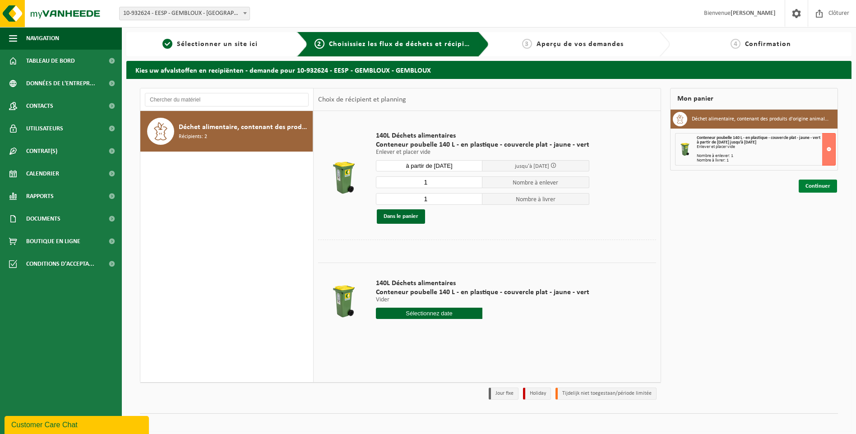
click at [812, 185] on link "Continuer" at bounding box center [818, 186] width 38 height 13
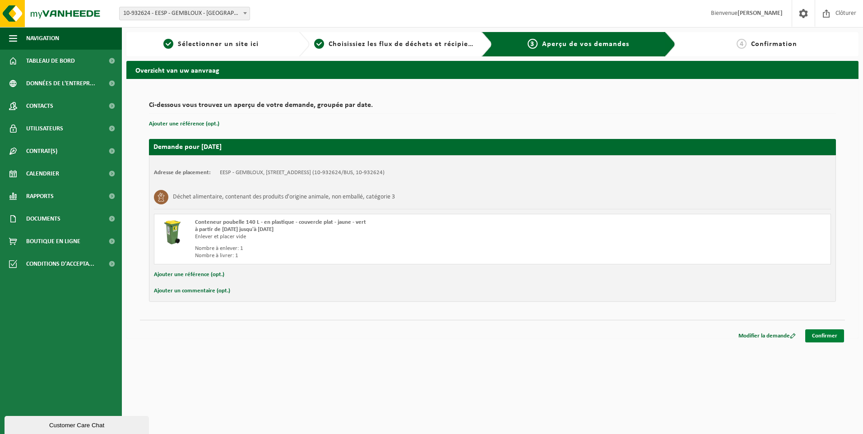
click at [827, 334] on link "Confirmer" at bounding box center [824, 335] width 39 height 13
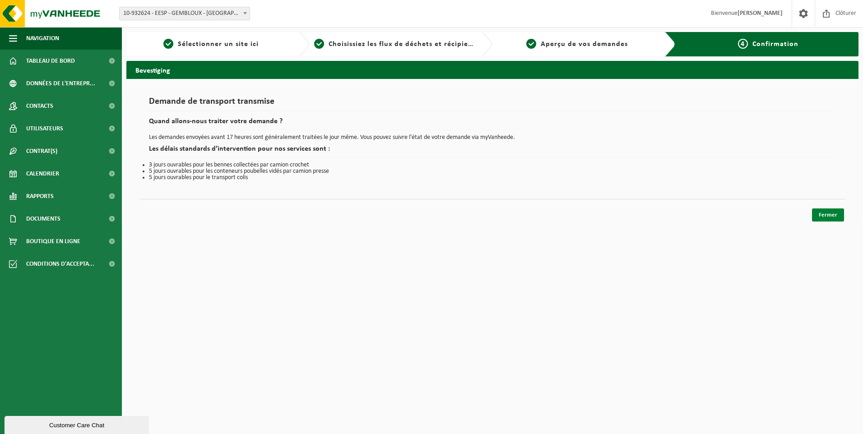
click at [824, 215] on link "Fermer" at bounding box center [828, 214] width 32 height 13
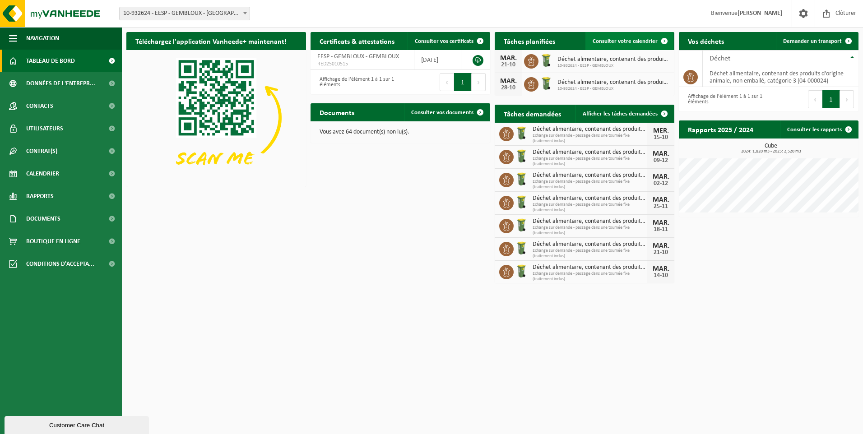
click at [663, 39] on span at bounding box center [664, 41] width 18 height 18
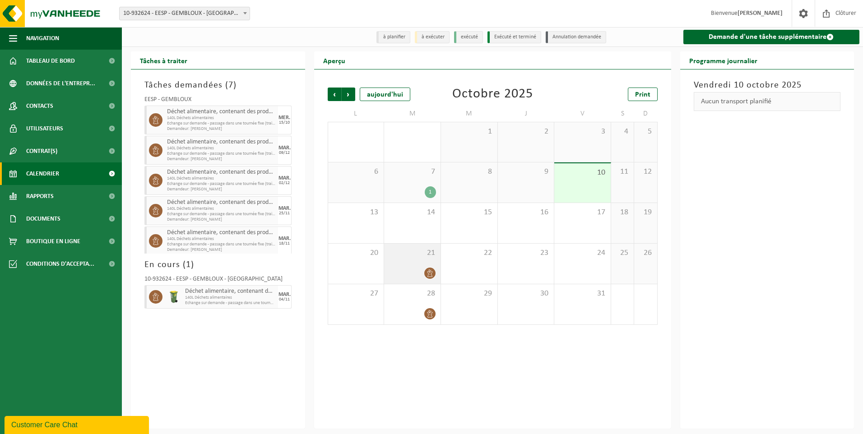
click at [431, 268] on span at bounding box center [429, 273] width 11 height 11
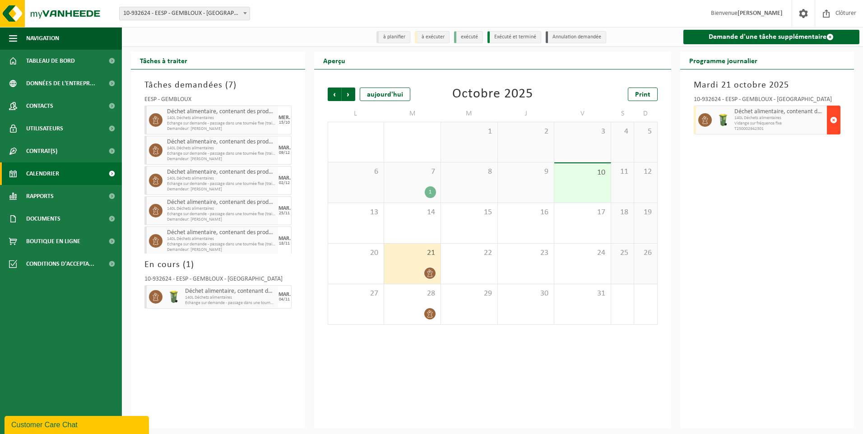
click at [834, 117] on span "button" at bounding box center [833, 120] width 7 height 18
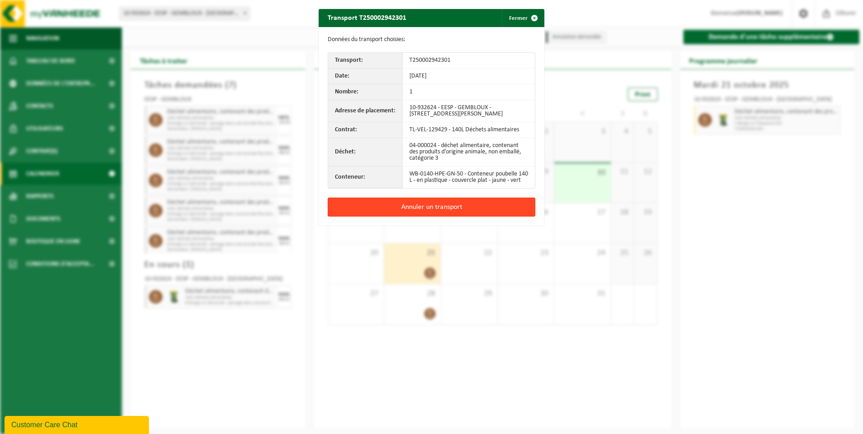
click at [438, 208] on button "Annuler un transport" at bounding box center [432, 207] width 208 height 19
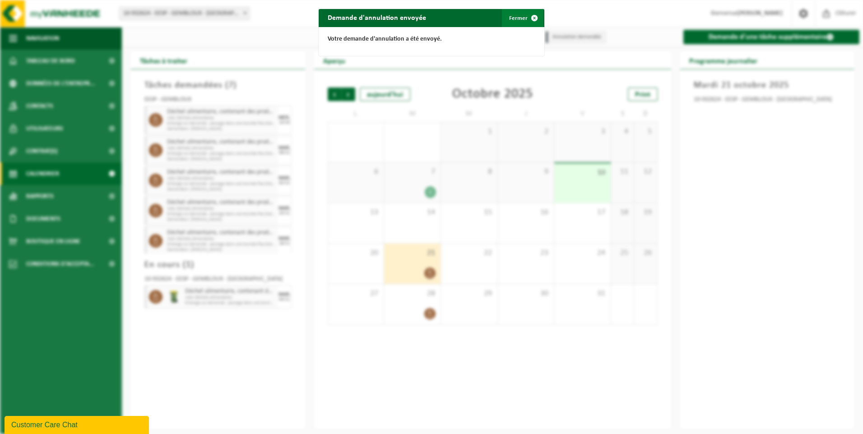
click at [530, 18] on span "button" at bounding box center [534, 18] width 18 height 18
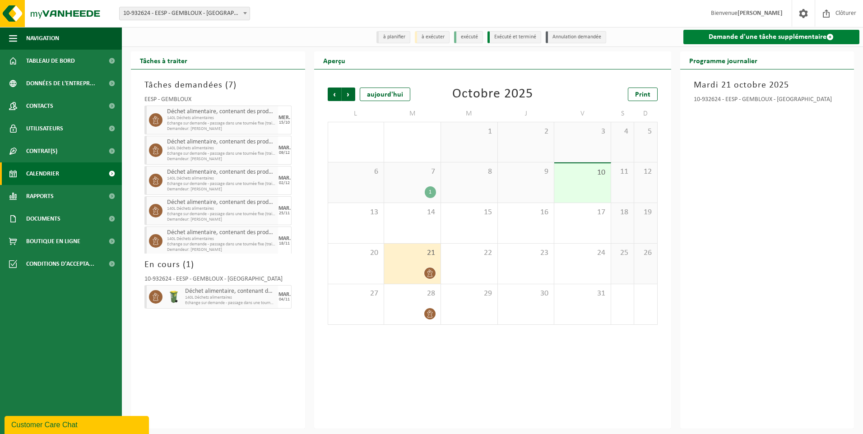
click at [759, 37] on link "Demande d'une tâche supplémentaire" at bounding box center [771, 37] width 176 height 14
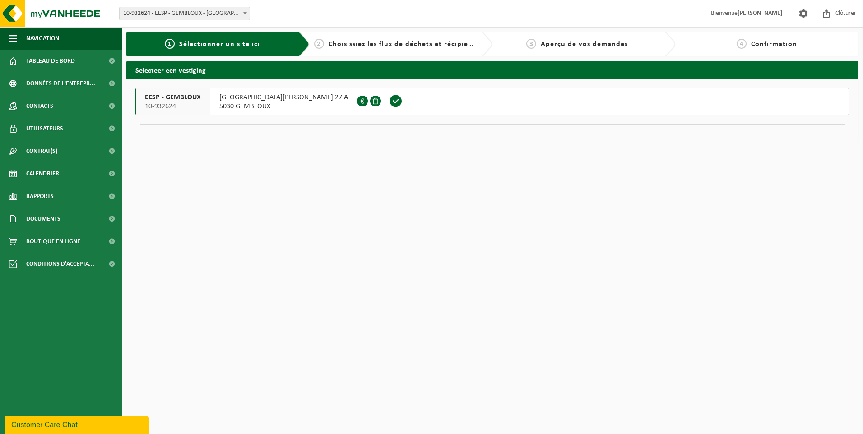
click at [389, 101] on span at bounding box center [396, 101] width 14 height 14
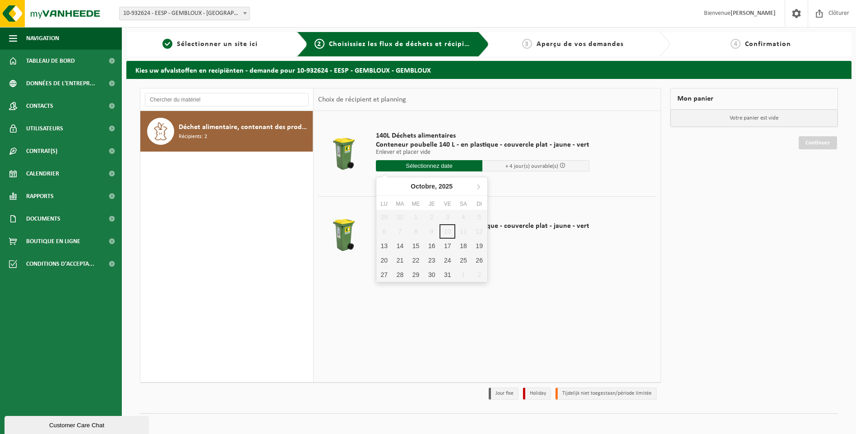
click at [439, 164] on input "text" at bounding box center [429, 165] width 107 height 11
click at [417, 260] on div "22" at bounding box center [416, 260] width 16 height 14
type input "à partir de 2025-10-22"
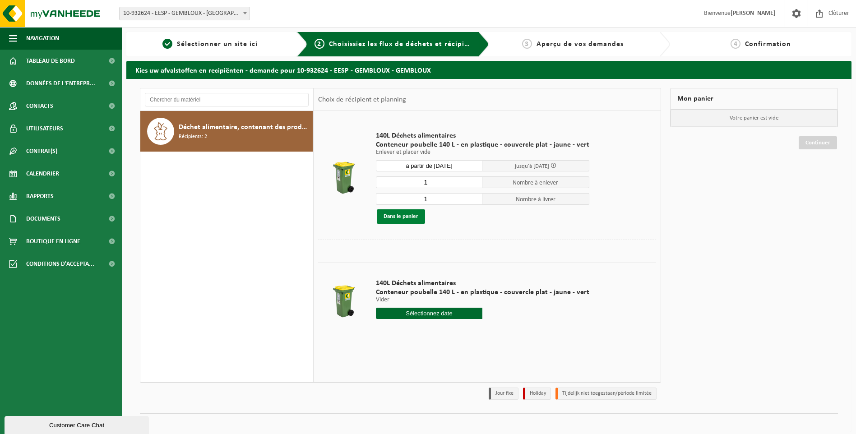
click at [407, 214] on button "Dans le panier" at bounding box center [401, 216] width 48 height 14
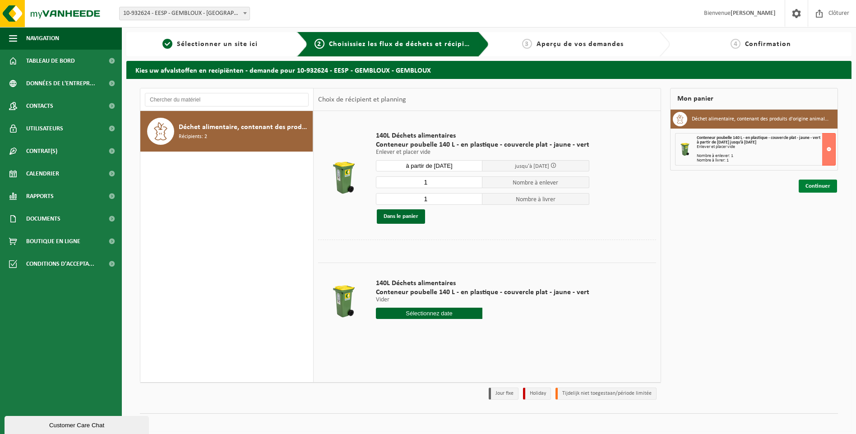
click at [825, 185] on link "Continuer" at bounding box center [818, 186] width 38 height 13
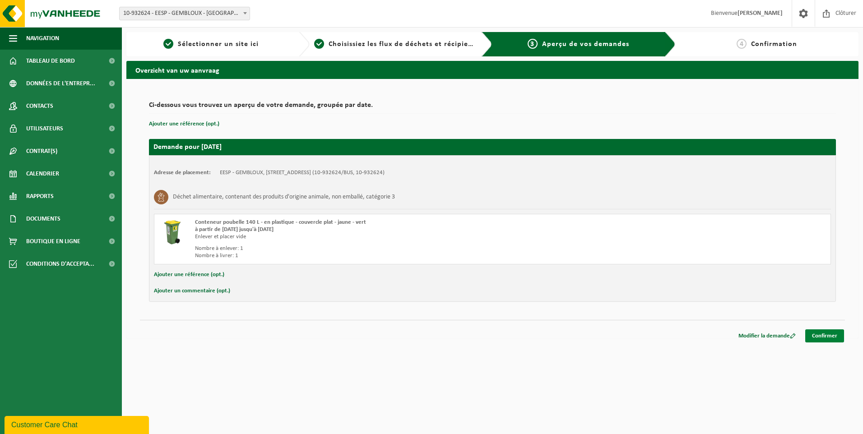
click at [823, 337] on link "Confirmer" at bounding box center [824, 335] width 39 height 13
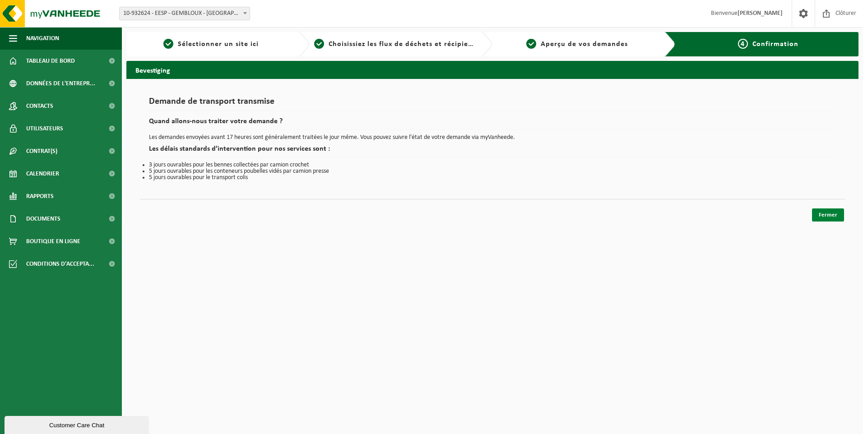
click at [829, 216] on link "Fermer" at bounding box center [828, 214] width 32 height 13
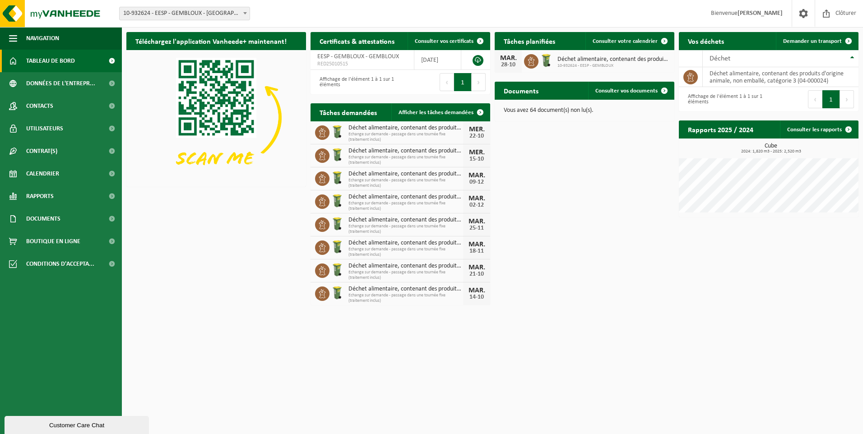
click at [60, 60] on span "Tableau de bord" at bounding box center [50, 61] width 49 height 23
click at [49, 170] on span "Calendrier" at bounding box center [42, 173] width 33 height 23
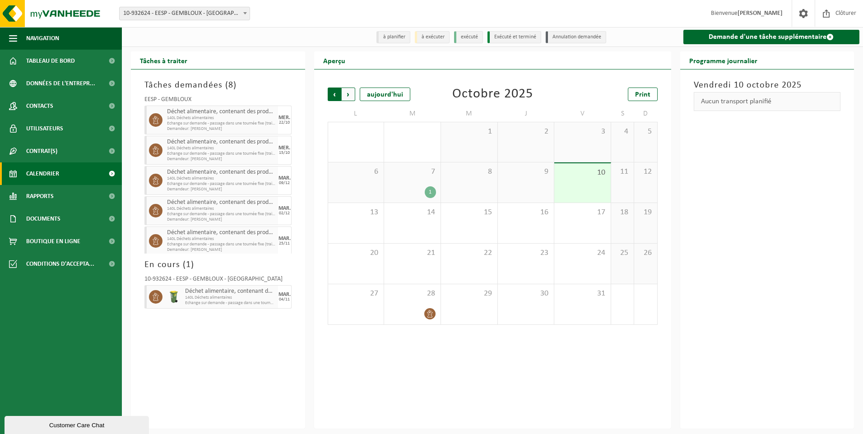
click at [345, 92] on span "Suivant" at bounding box center [349, 95] width 14 height 14
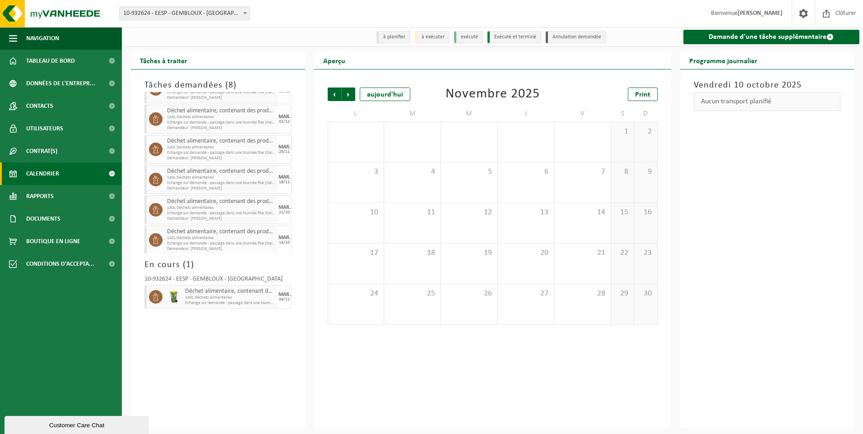
scroll to position [94, 0]
click at [427, 256] on span "18" at bounding box center [412, 253] width 47 height 10
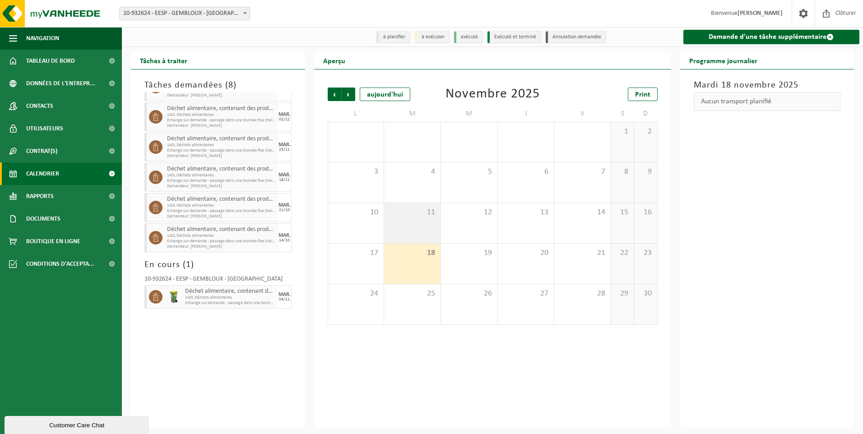
click at [410, 215] on span "11" at bounding box center [412, 213] width 47 height 10
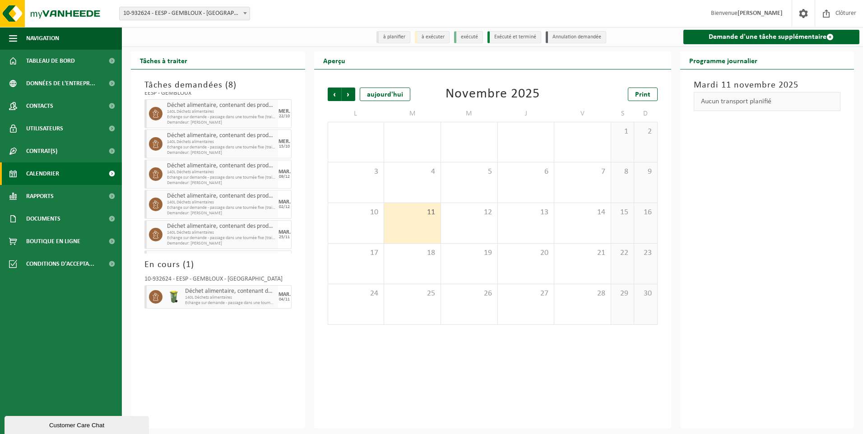
scroll to position [0, 0]
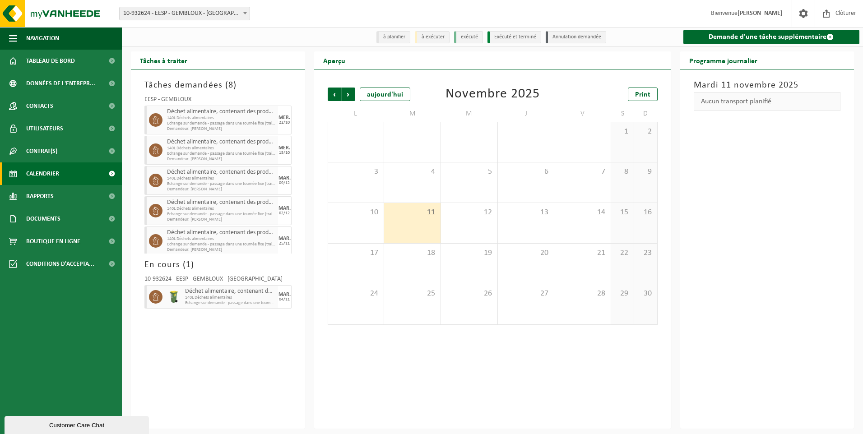
click at [208, 149] on span "140L Déchets alimentaires" at bounding box center [221, 148] width 109 height 5
click at [336, 90] on span "Précédent" at bounding box center [335, 95] width 14 height 14
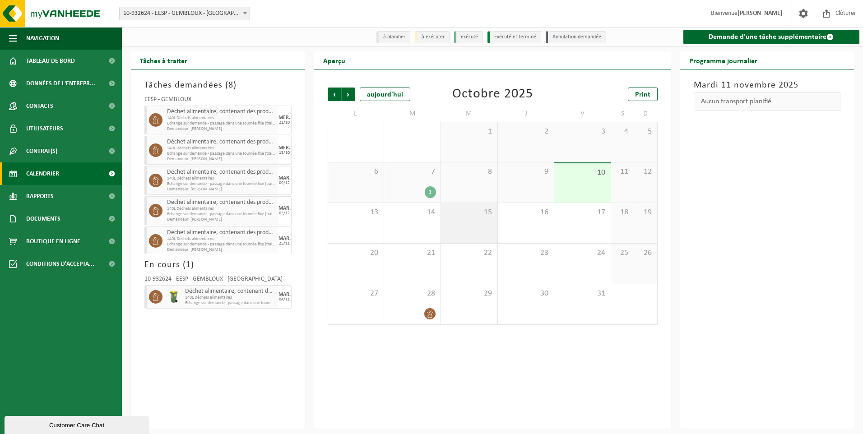
click at [478, 221] on div "15" at bounding box center [469, 223] width 56 height 40
click at [463, 222] on div "15" at bounding box center [469, 223] width 56 height 40
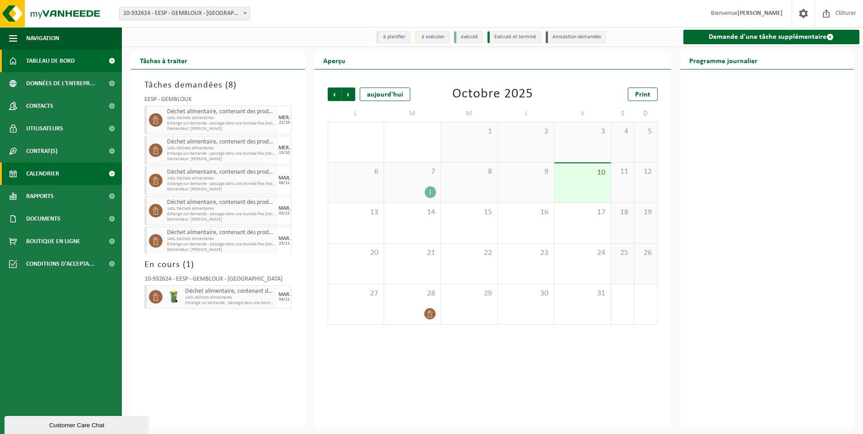
click at [51, 59] on span "Tableau de bord" at bounding box center [50, 61] width 49 height 23
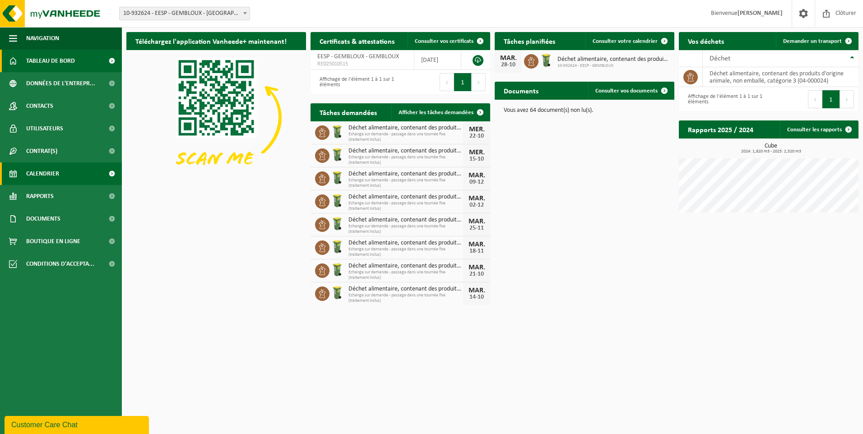
click at [46, 170] on span "Calendrier" at bounding box center [42, 173] width 33 height 23
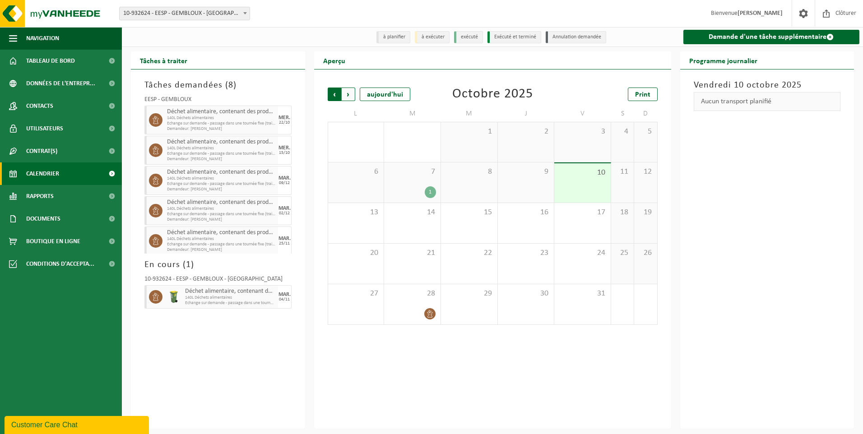
click at [350, 93] on span "Suivant" at bounding box center [349, 95] width 14 height 14
click at [423, 176] on span "9" at bounding box center [412, 172] width 47 height 10
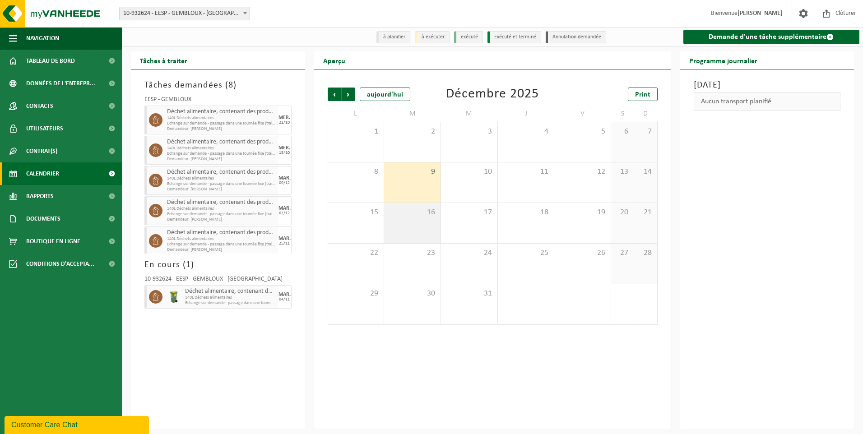
click at [425, 222] on div "16" at bounding box center [412, 223] width 56 height 40
click at [334, 94] on span "Précédent" at bounding box center [335, 95] width 14 height 14
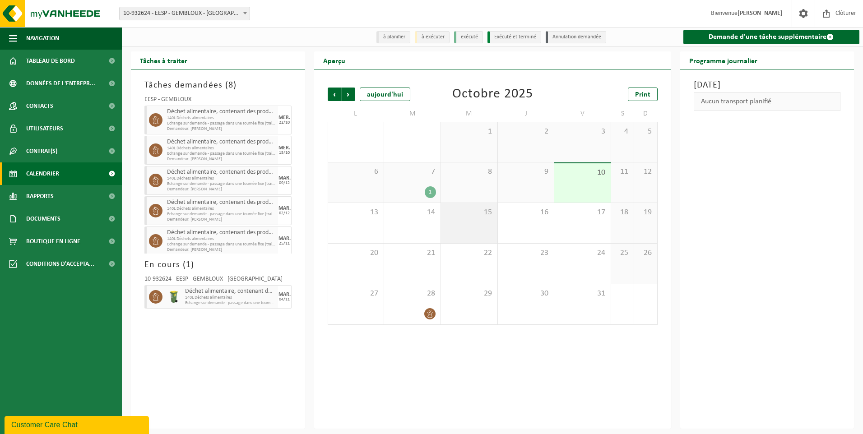
click at [486, 222] on div "15" at bounding box center [469, 223] width 56 height 40
click at [485, 259] on div "22" at bounding box center [469, 264] width 56 height 40
click at [475, 230] on div "15" at bounding box center [469, 223] width 56 height 40
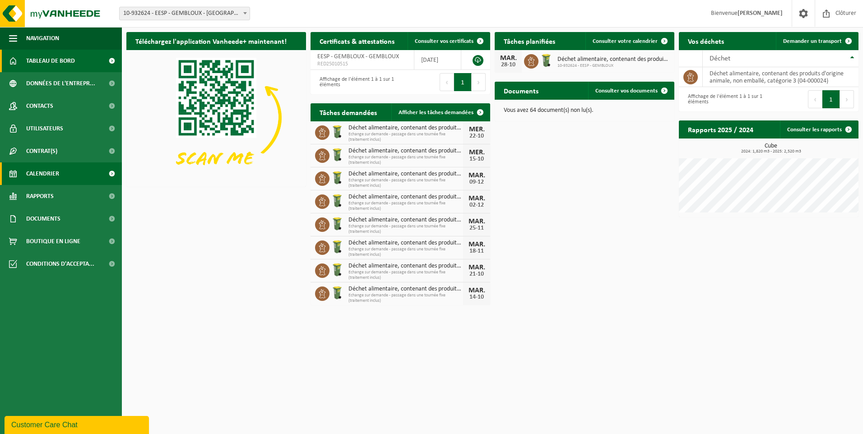
click at [53, 172] on span "Calendrier" at bounding box center [42, 173] width 33 height 23
click at [70, 60] on span "Tableau de bord" at bounding box center [50, 61] width 49 height 23
click at [50, 171] on span "Calendrier" at bounding box center [42, 173] width 33 height 23
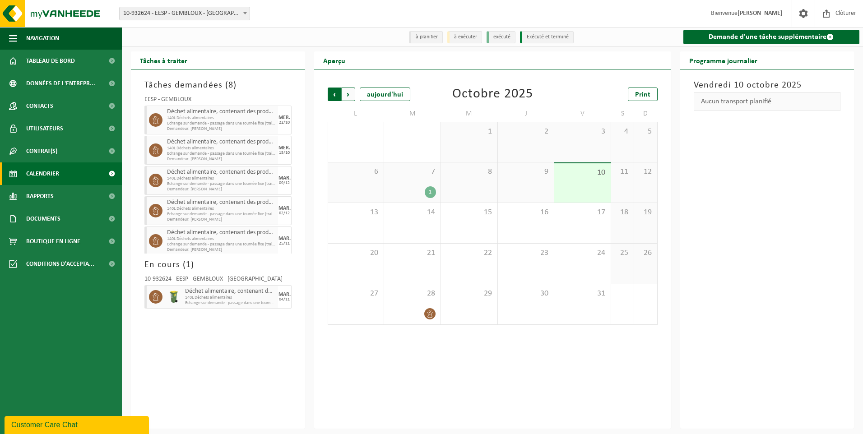
click at [348, 93] on span "Suivant" at bounding box center [349, 95] width 14 height 14
click at [425, 185] on div "9" at bounding box center [412, 182] width 56 height 40
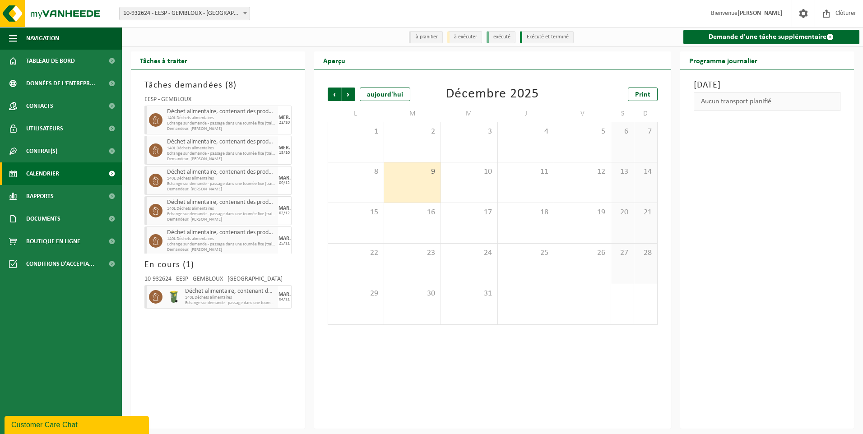
click at [229, 179] on span "140L Déchets alimentaires" at bounding box center [221, 178] width 109 height 5
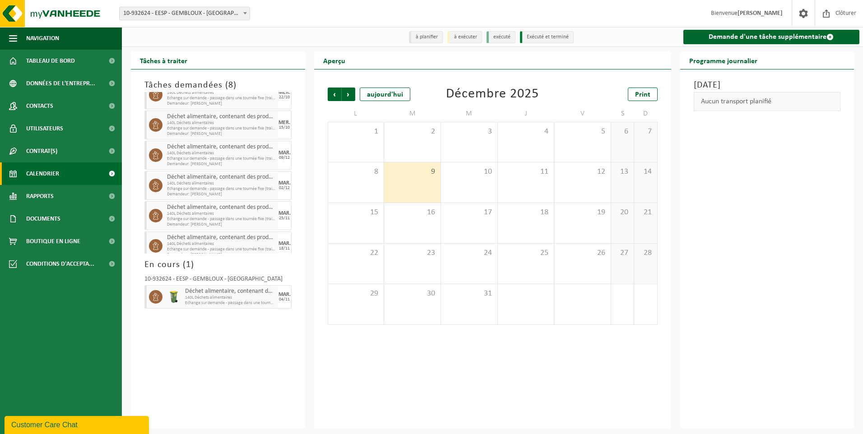
scroll to position [26, 0]
click at [237, 182] on span "140L Déchets alimentaires" at bounding box center [221, 182] width 109 height 5
click at [229, 216] on span "140L Déchets alimentaires" at bounding box center [221, 212] width 109 height 5
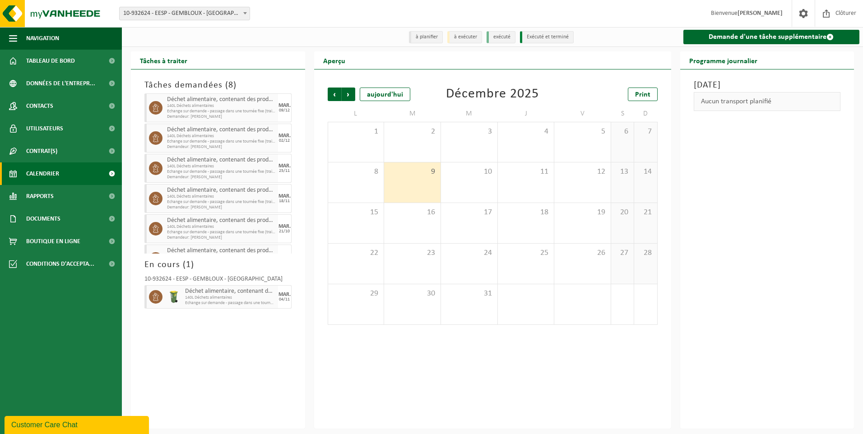
scroll to position [94, 0]
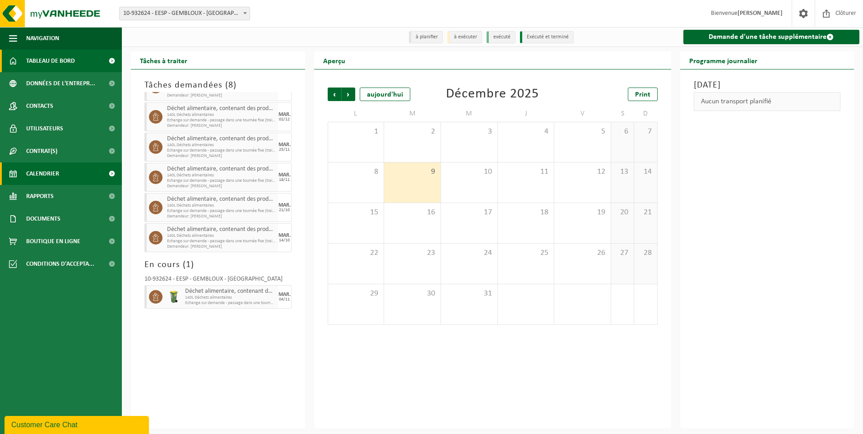
click at [59, 61] on span "Tableau de bord" at bounding box center [50, 61] width 49 height 23
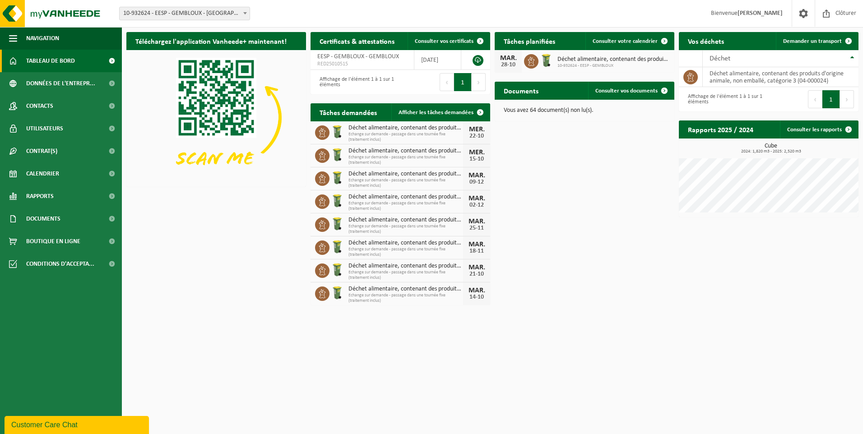
drag, startPoint x: 426, startPoint y: 289, endPoint x: 426, endPoint y: 294, distance: 5.5
drag, startPoint x: 426, startPoint y: 294, endPoint x: 399, endPoint y: 299, distance: 28.0
drag, startPoint x: 399, startPoint y: 299, endPoint x: 545, endPoint y: 323, distance: 148.1
click at [545, 323] on html "Site: 10-932624 - EESP - GEMBLOUX - GEMBLOUX 10-932624 - EESP - GEMBLOUX - GEMB…" at bounding box center [431, 217] width 863 height 434
click at [41, 173] on span "Calendrier" at bounding box center [42, 173] width 33 height 23
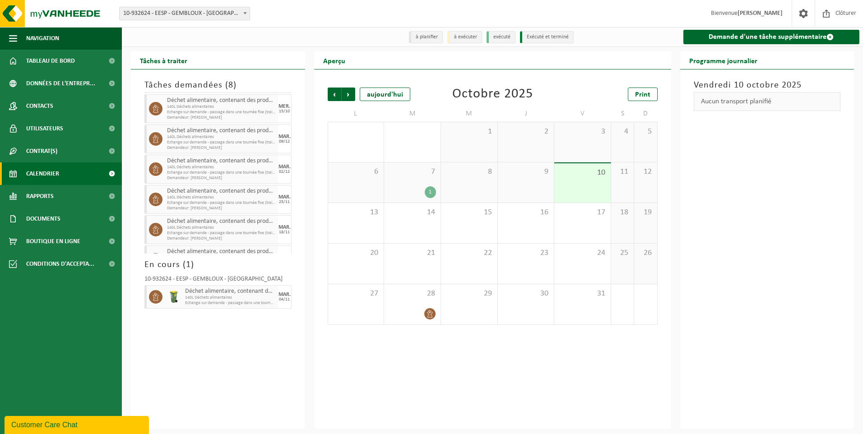
scroll to position [47, 0]
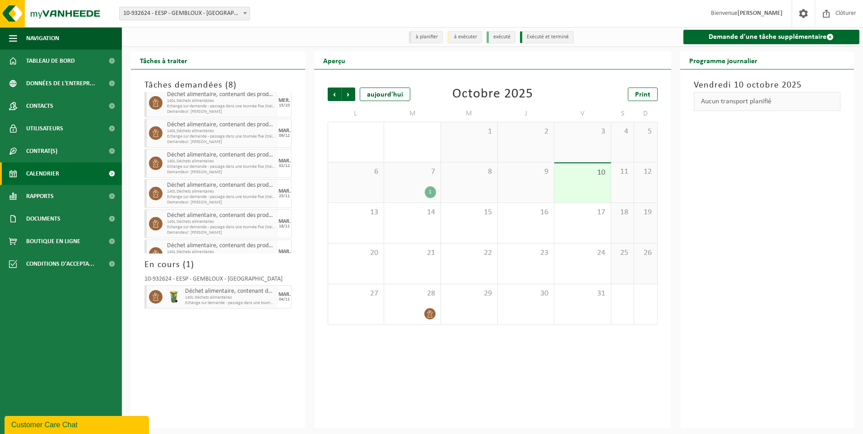
click at [251, 195] on span "Echange sur demande - passage dans une tournée fixe (traitement inclus)" at bounding box center [221, 196] width 109 height 5
click at [154, 193] on icon at bounding box center [156, 194] width 8 height 8
click at [349, 95] on span "Suivant" at bounding box center [349, 95] width 14 height 14
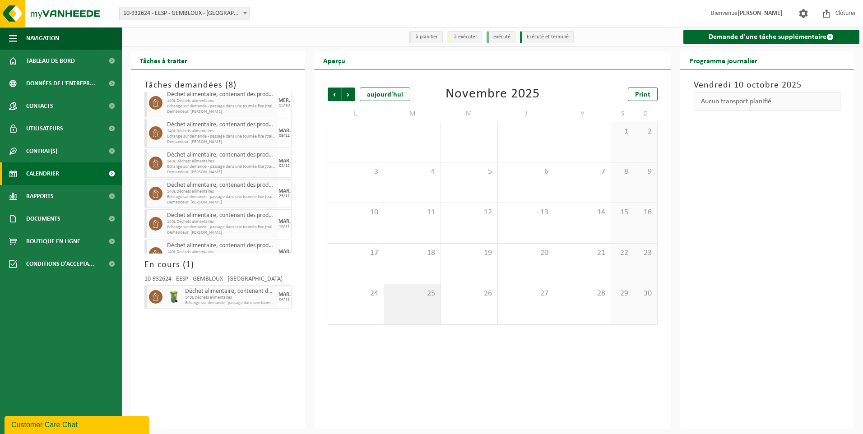
click at [423, 300] on div "25" at bounding box center [412, 304] width 56 height 40
click at [419, 263] on div "18" at bounding box center [412, 264] width 56 height 40
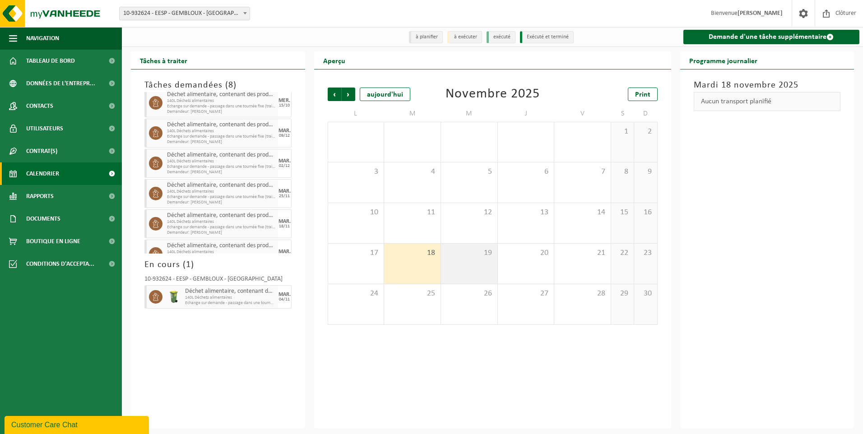
click at [485, 264] on div "19" at bounding box center [469, 264] width 56 height 40
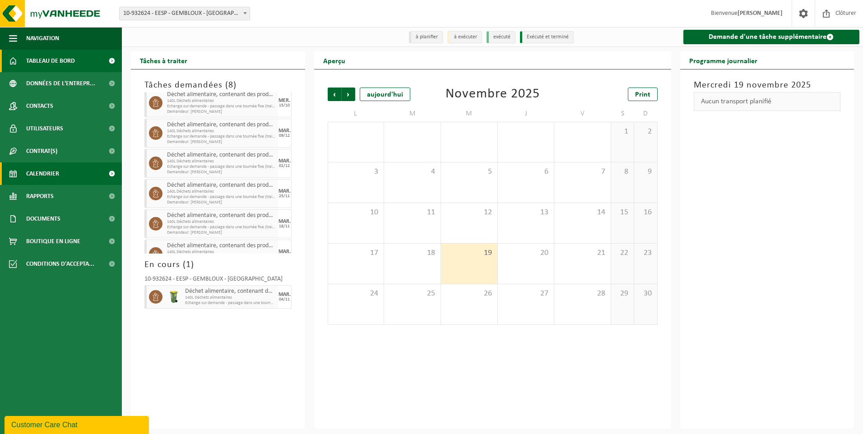
click at [59, 59] on span "Tableau de bord" at bounding box center [50, 61] width 49 height 23
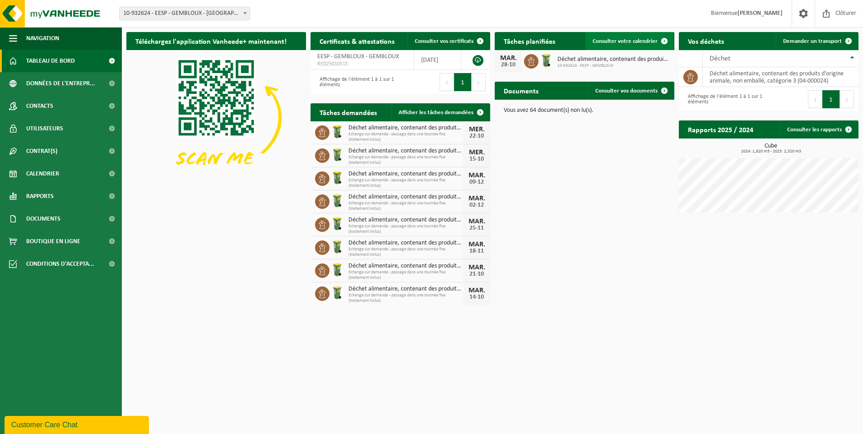
click at [664, 41] on span at bounding box center [664, 41] width 18 height 18
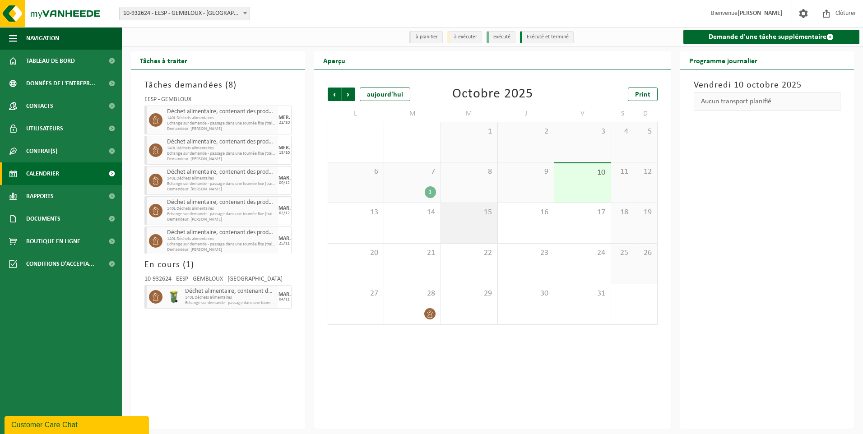
click at [478, 217] on span "15" at bounding box center [468, 213] width 47 height 10
click at [431, 38] on li "à planifier" at bounding box center [426, 37] width 34 height 12
click at [470, 265] on div "22" at bounding box center [469, 264] width 56 height 40
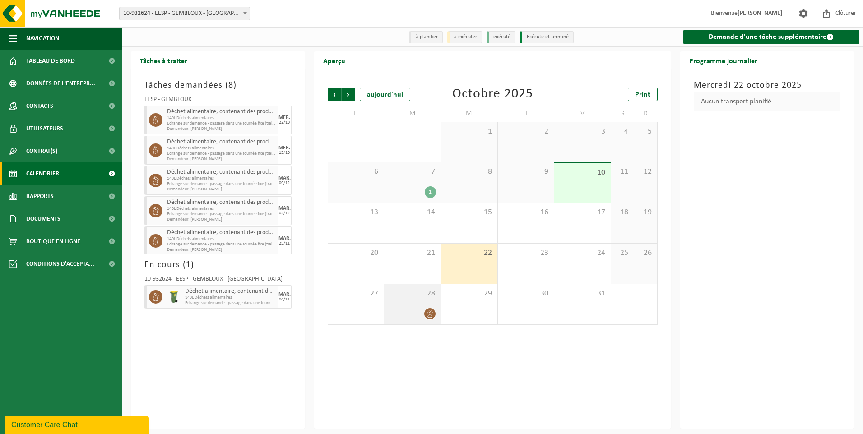
click at [423, 305] on div "28" at bounding box center [412, 304] width 56 height 40
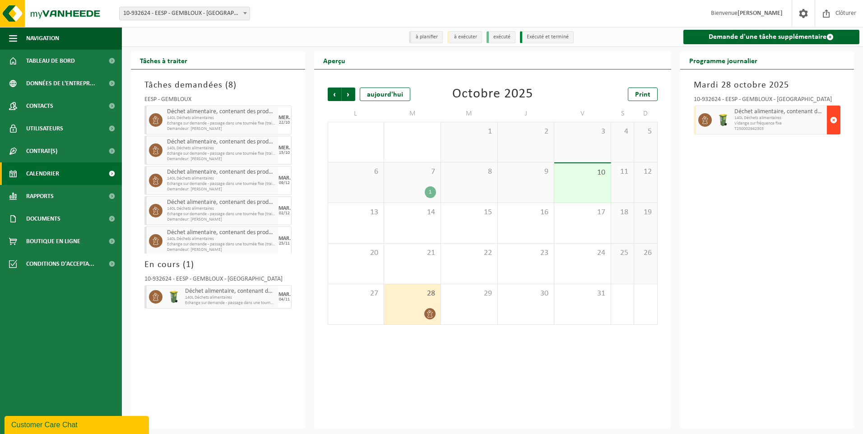
click at [834, 119] on span "button" at bounding box center [833, 120] width 7 height 18
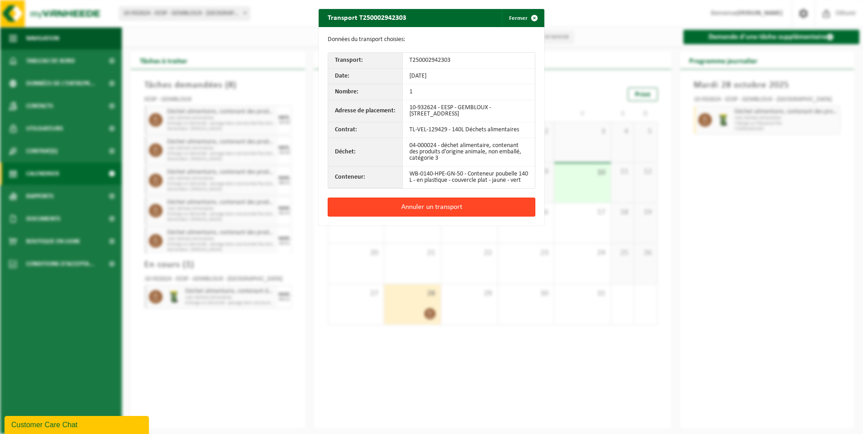
click at [423, 213] on button "Annuler un transport" at bounding box center [432, 207] width 208 height 19
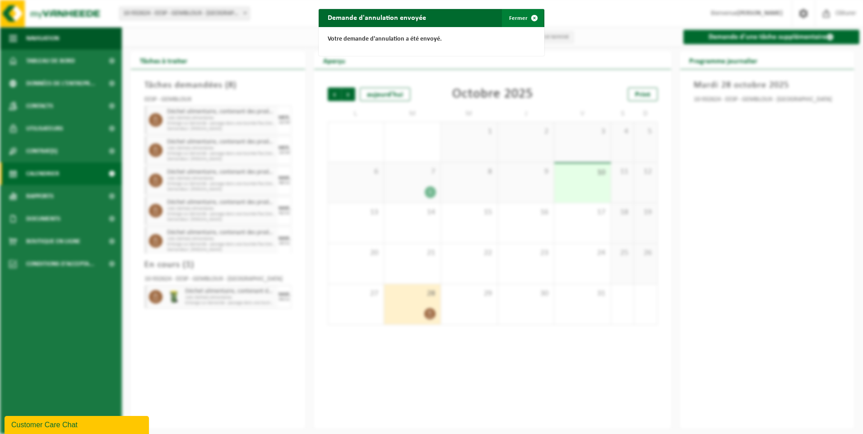
click at [532, 17] on span "button" at bounding box center [534, 18] width 18 height 18
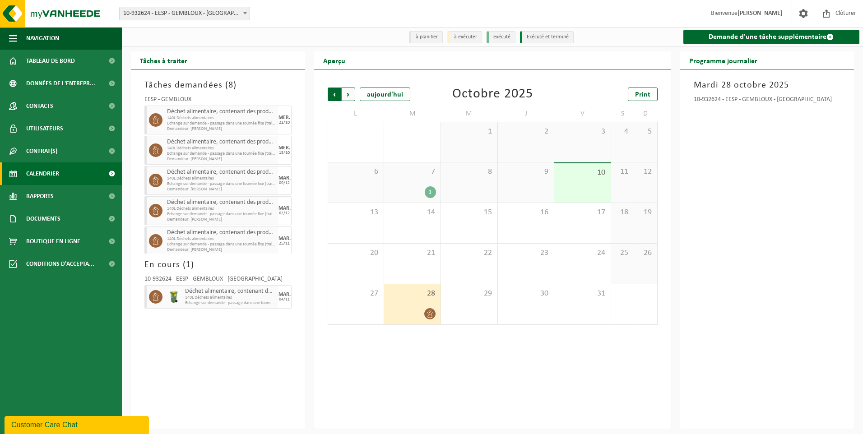
click at [352, 94] on span "Suivant" at bounding box center [349, 95] width 14 height 14
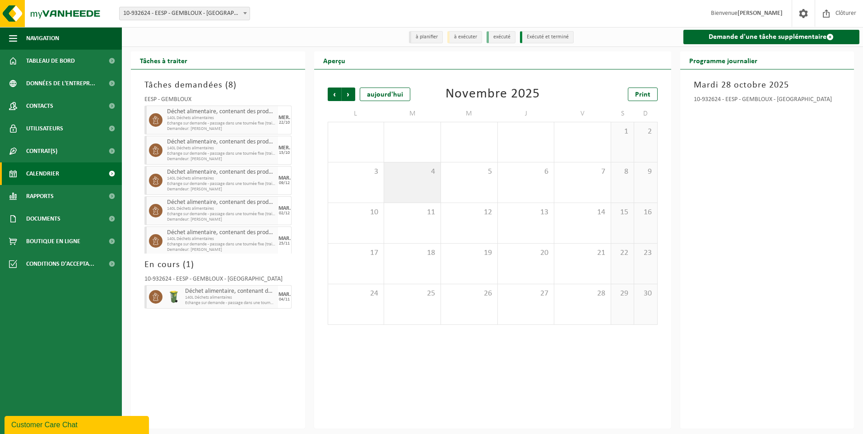
click at [420, 185] on div "4" at bounding box center [412, 182] width 56 height 40
click at [418, 214] on span "11" at bounding box center [412, 213] width 47 height 10
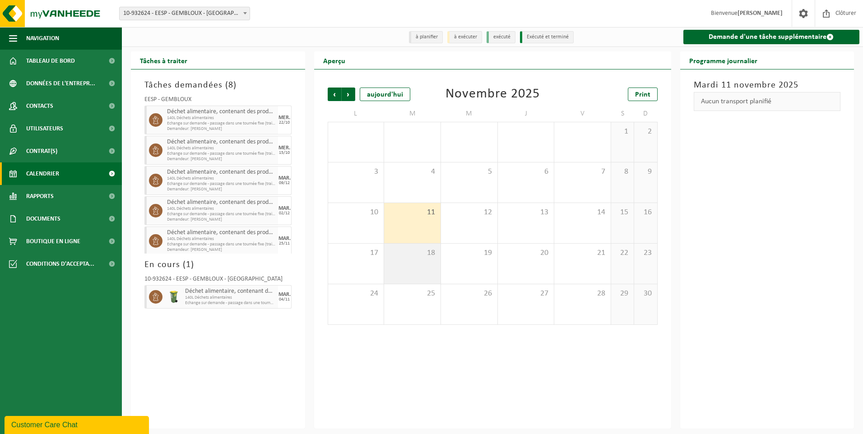
click at [423, 259] on div "18" at bounding box center [412, 264] width 56 height 40
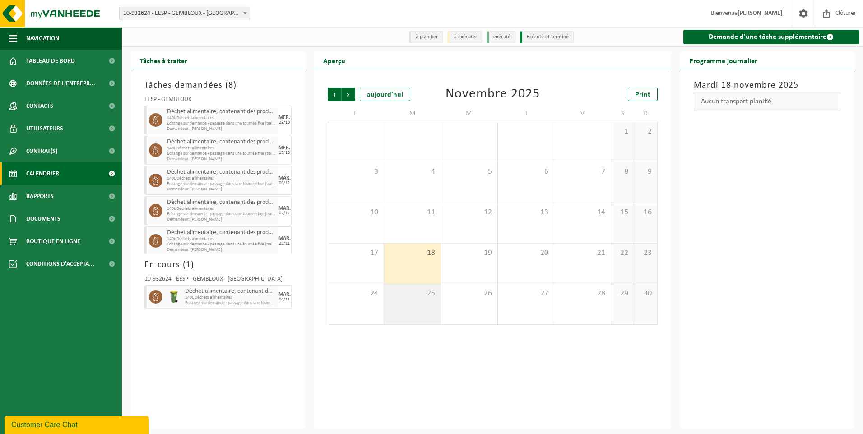
click at [423, 297] on span "25" at bounding box center [412, 294] width 47 height 10
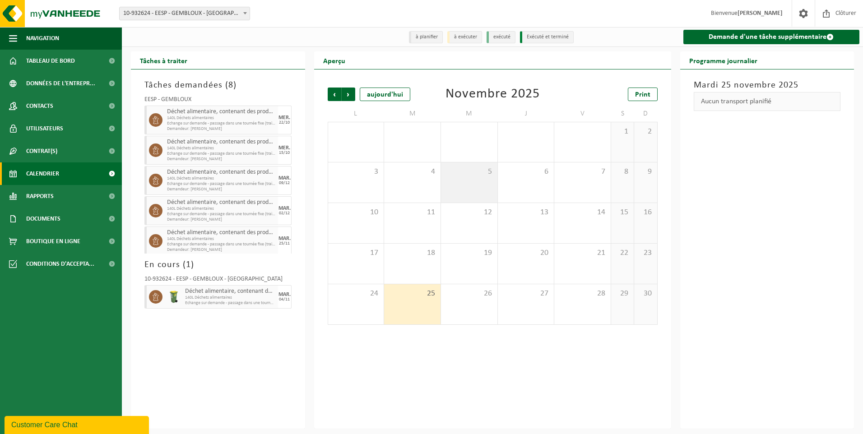
click at [471, 179] on div "5" at bounding box center [469, 182] width 56 height 40
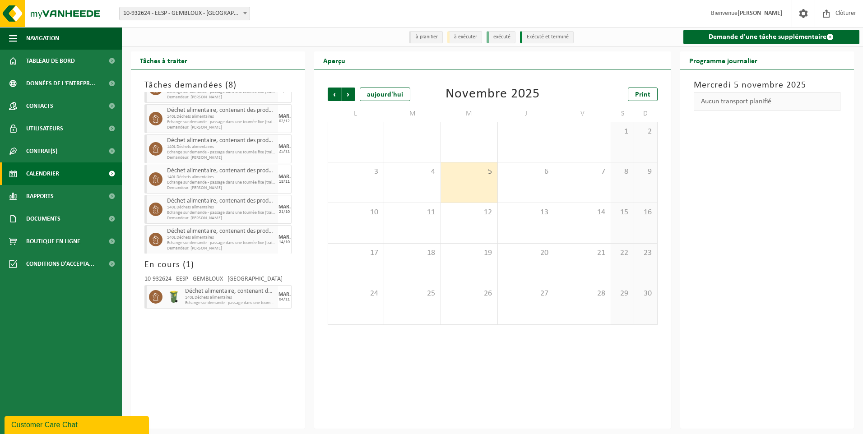
scroll to position [94, 0]
click at [335, 92] on span "Précédent" at bounding box center [335, 95] width 14 height 14
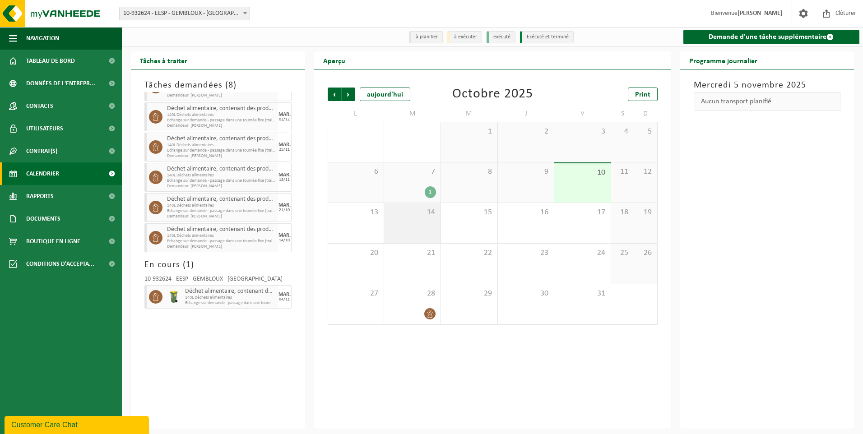
click at [414, 222] on div "14" at bounding box center [412, 223] width 56 height 40
click at [409, 259] on div "21" at bounding box center [412, 264] width 56 height 40
click at [349, 92] on span "Suivant" at bounding box center [349, 95] width 14 height 14
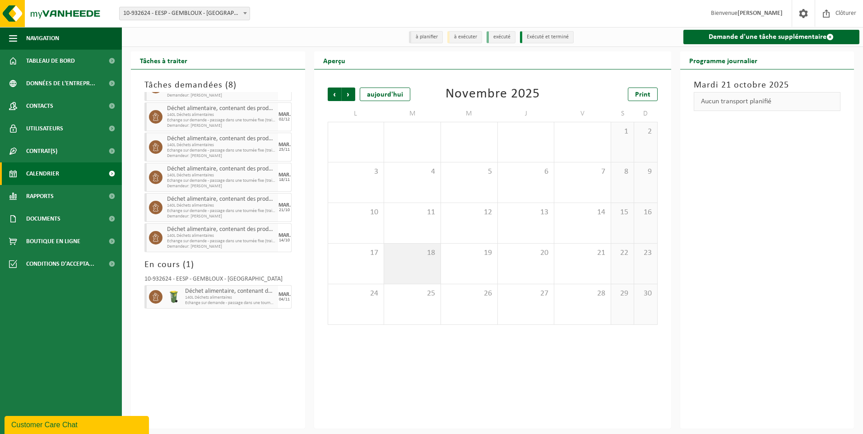
click at [410, 255] on span "18" at bounding box center [412, 253] width 47 height 10
click at [418, 302] on div "25" at bounding box center [412, 304] width 56 height 40
click at [350, 91] on span "Suivant" at bounding box center [349, 95] width 14 height 14
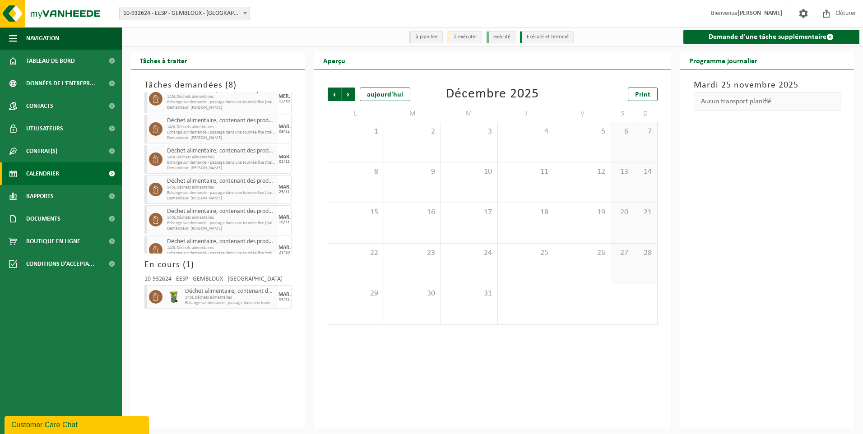
scroll to position [37, 0]
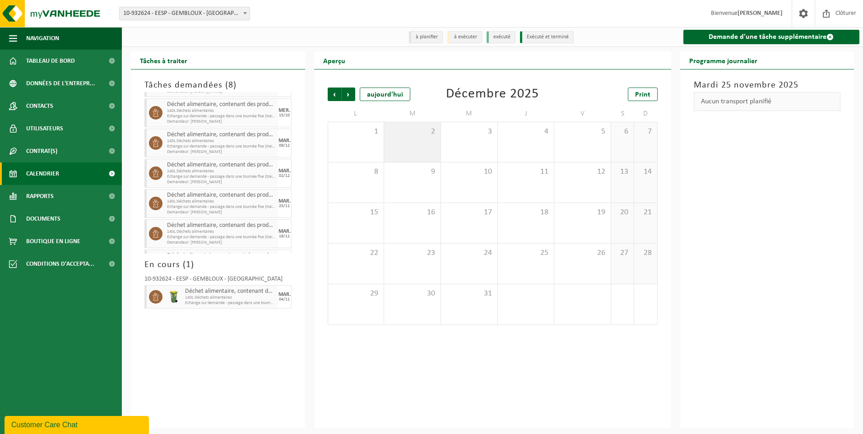
click at [414, 145] on div "2" at bounding box center [412, 142] width 56 height 40
click at [408, 181] on div "9" at bounding box center [412, 182] width 56 height 40
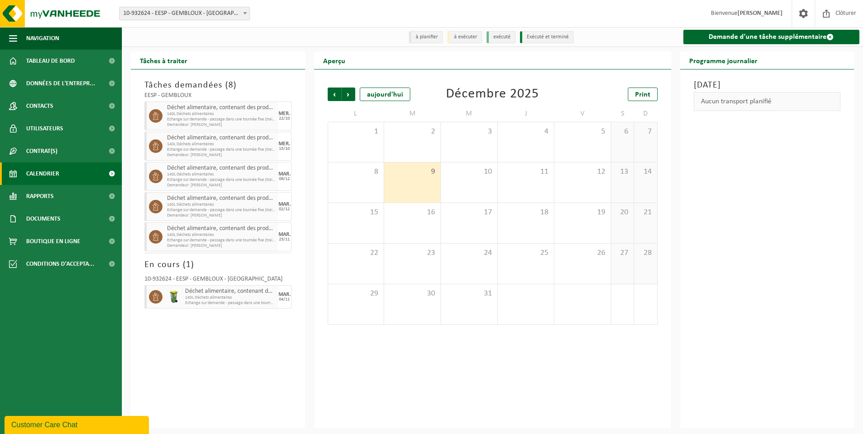
scroll to position [0, 0]
click at [331, 92] on span "Précédent" at bounding box center [335, 95] width 14 height 14
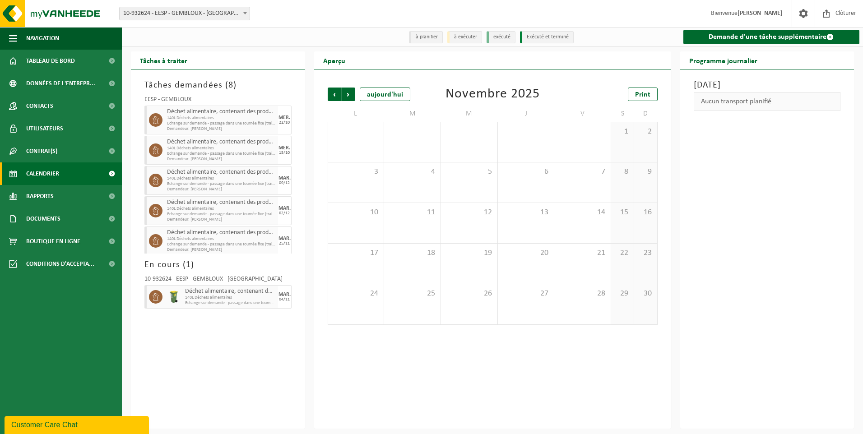
click at [331, 92] on span "Précédent" at bounding box center [335, 95] width 14 height 14
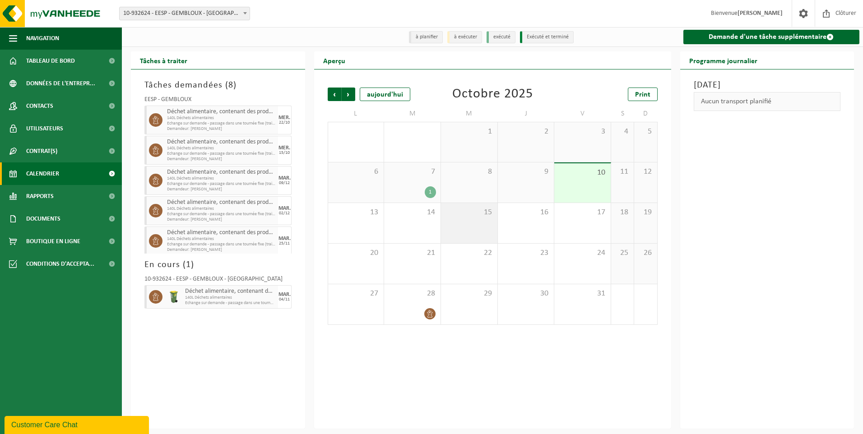
click at [474, 221] on div "15" at bounding box center [469, 223] width 56 height 40
click at [479, 262] on div "22" at bounding box center [469, 264] width 56 height 40
